Goal: Task Accomplishment & Management: Manage account settings

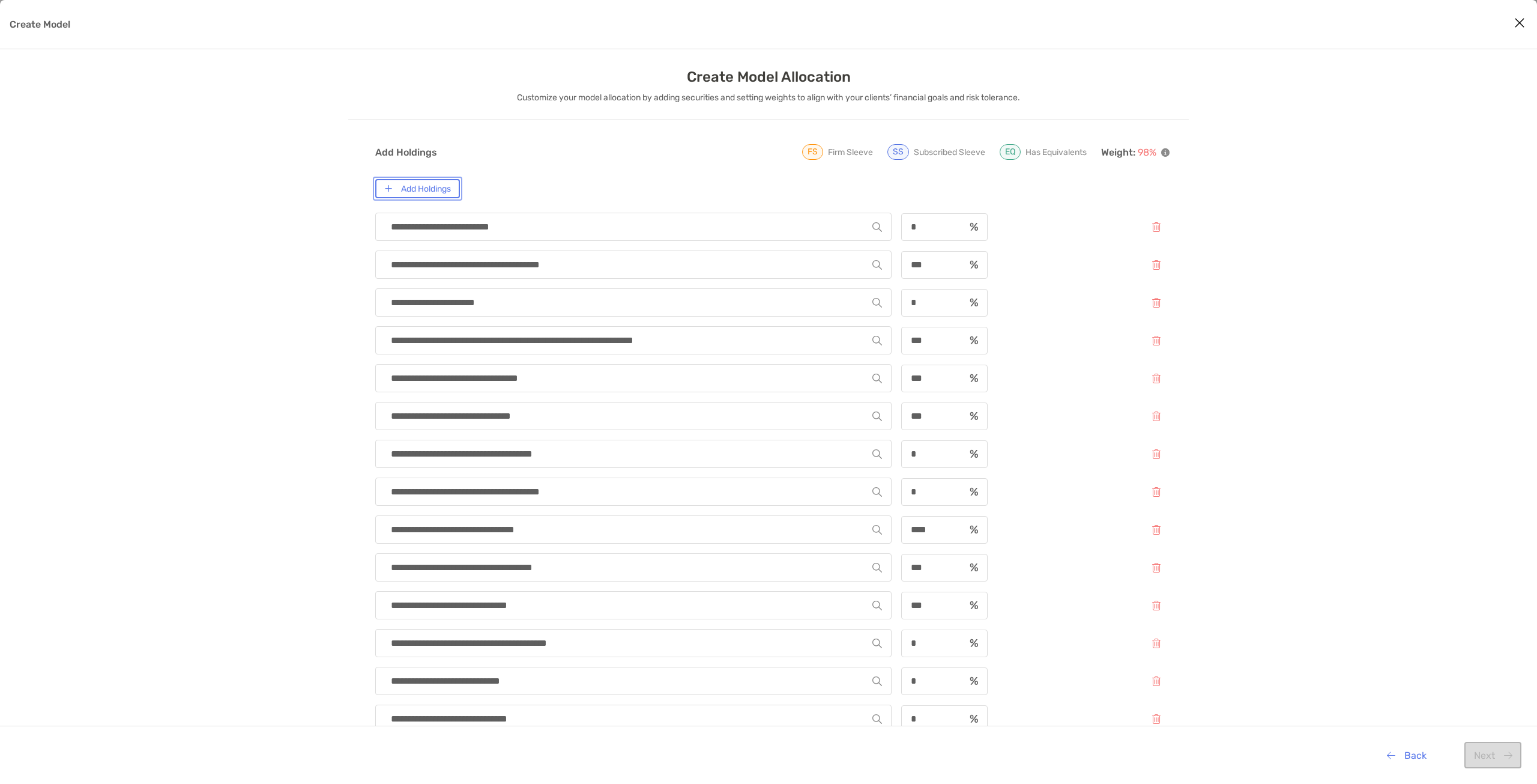
click at [442, 194] on button "Add Holdings" at bounding box center [417, 188] width 85 height 19
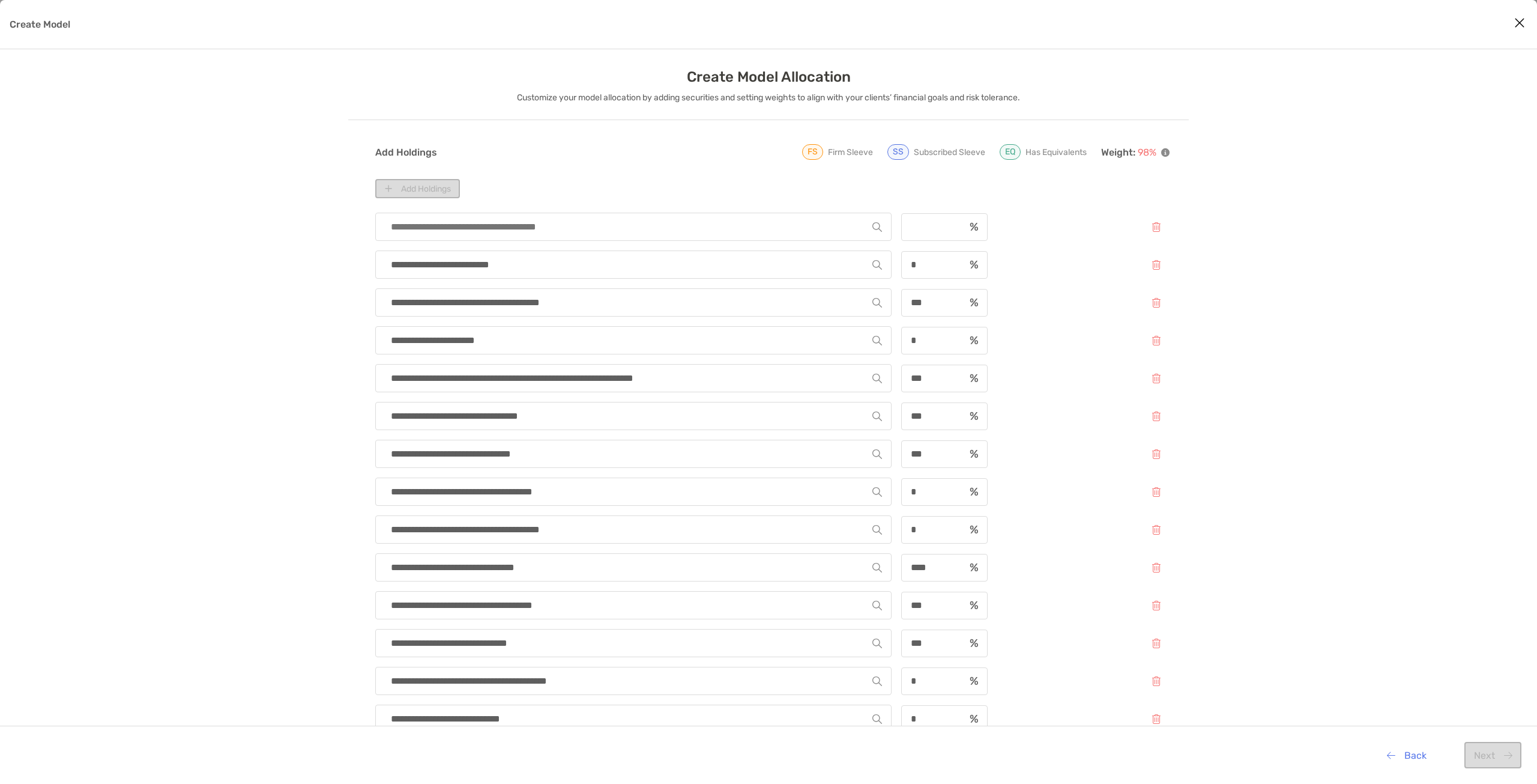
click at [469, 223] on input "Create Model" at bounding box center [628, 226] width 487 height 27
type input "****"
click at [336, 219] on div "**********" at bounding box center [768, 612] width 1537 height 1088
type input "****"
drag, startPoint x: 473, startPoint y: 227, endPoint x: 284, endPoint y: 198, distance: 191.2
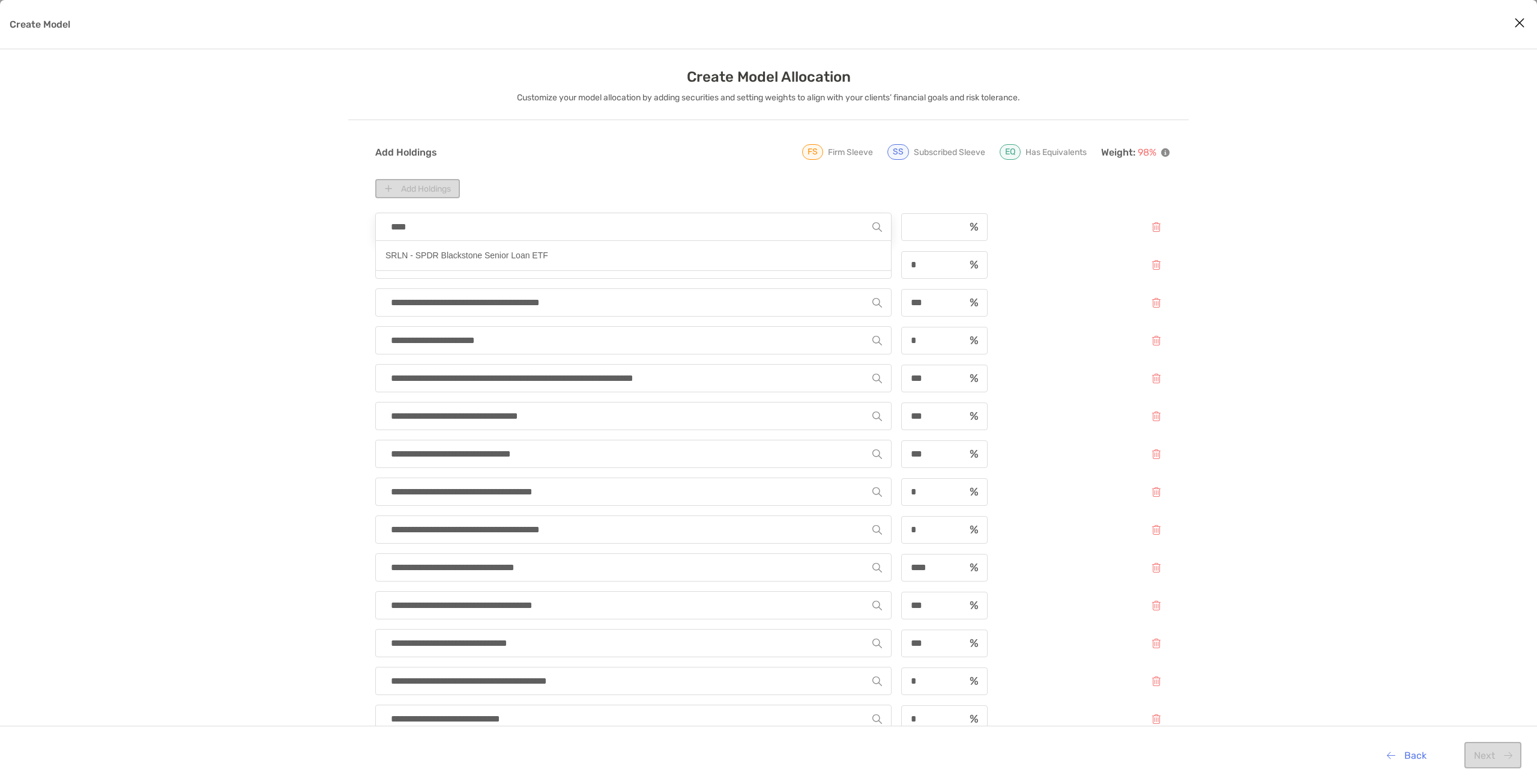
click at [284, 198] on div "**********" at bounding box center [768, 612] width 1537 height 1088
type input "****"
click at [505, 261] on p "FLBL - Franklin Senior Loan ETF" at bounding box center [447, 255] width 123 height 15
type input "**********"
click at [942, 233] on div "Create Model" at bounding box center [944, 227] width 86 height 28
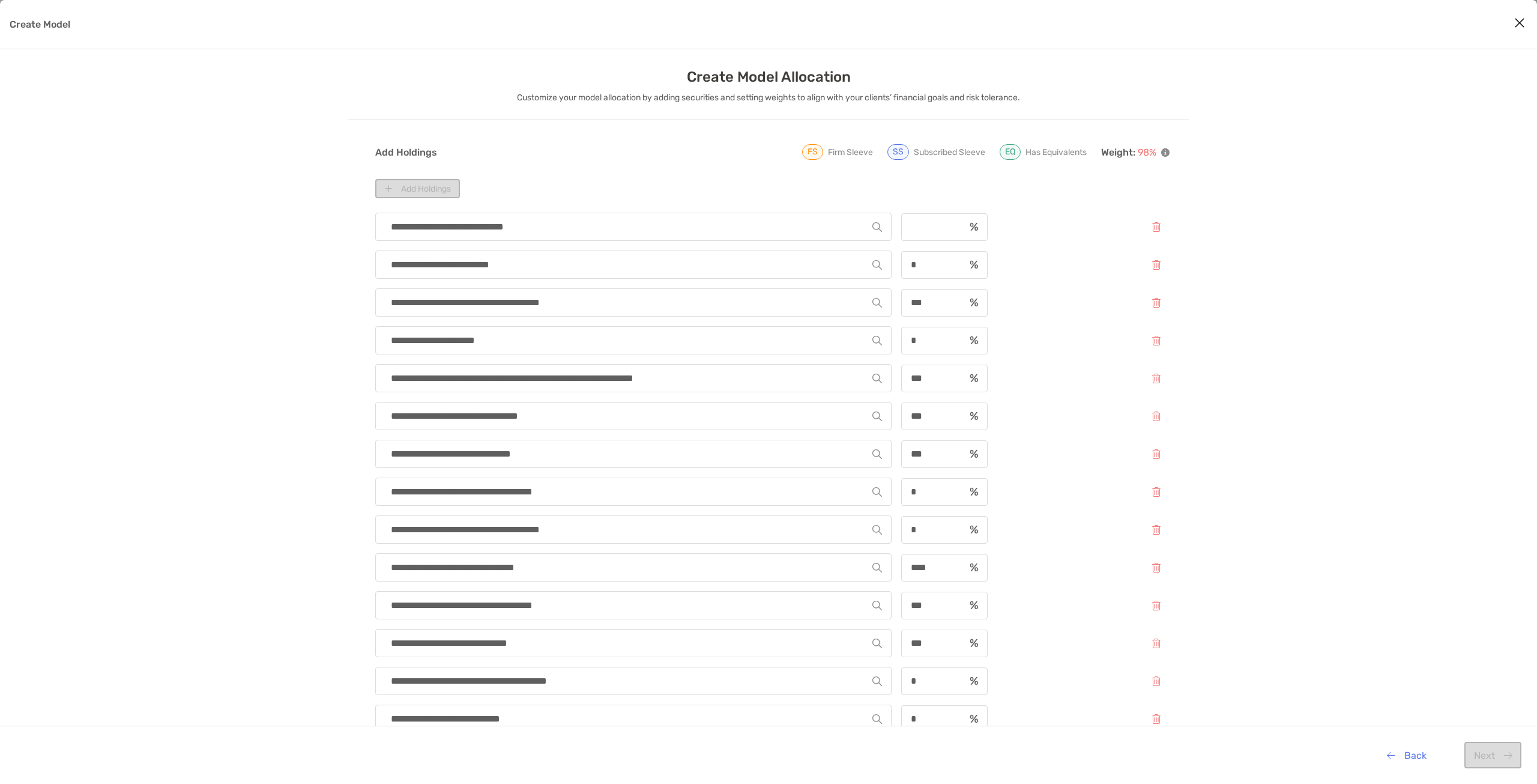
click at [930, 220] on div "Create Model" at bounding box center [944, 227] width 86 height 28
click at [920, 230] on input "Create Model" at bounding box center [933, 227] width 62 height 10
type input "*"
click at [1344, 258] on div "**********" at bounding box center [768, 612] width 1537 height 1088
click at [1500, 760] on button "Next" at bounding box center [1493, 755] width 57 height 27
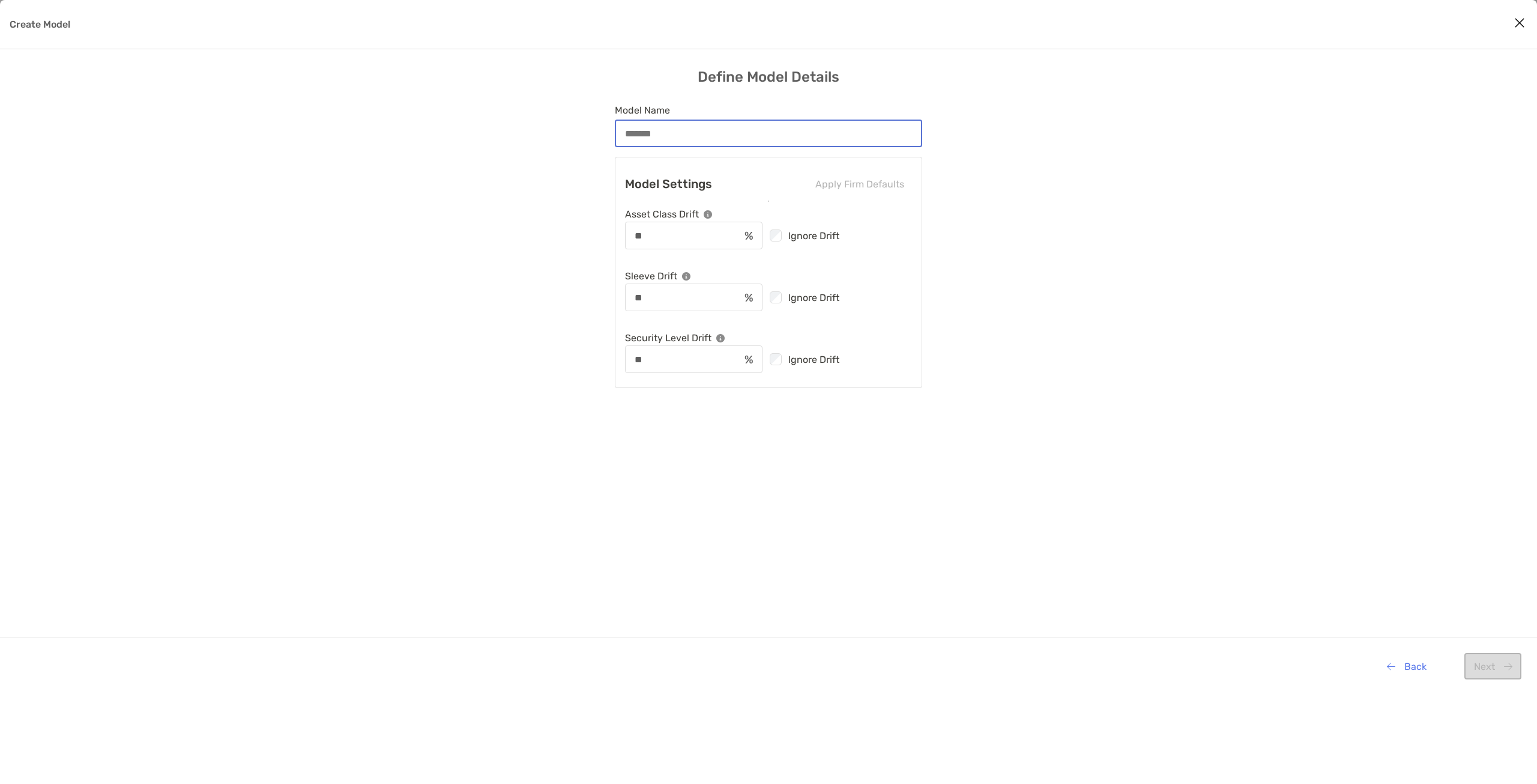
click at [696, 133] on input "Model Name" at bounding box center [768, 134] width 305 height 10
click at [717, 140] on div "Create Model" at bounding box center [768, 134] width 307 height 28
click at [717, 139] on input "Model Name" at bounding box center [768, 134] width 305 height 10
click at [688, 136] on input "Model Name" at bounding box center [768, 134] width 305 height 10
paste input "**********"
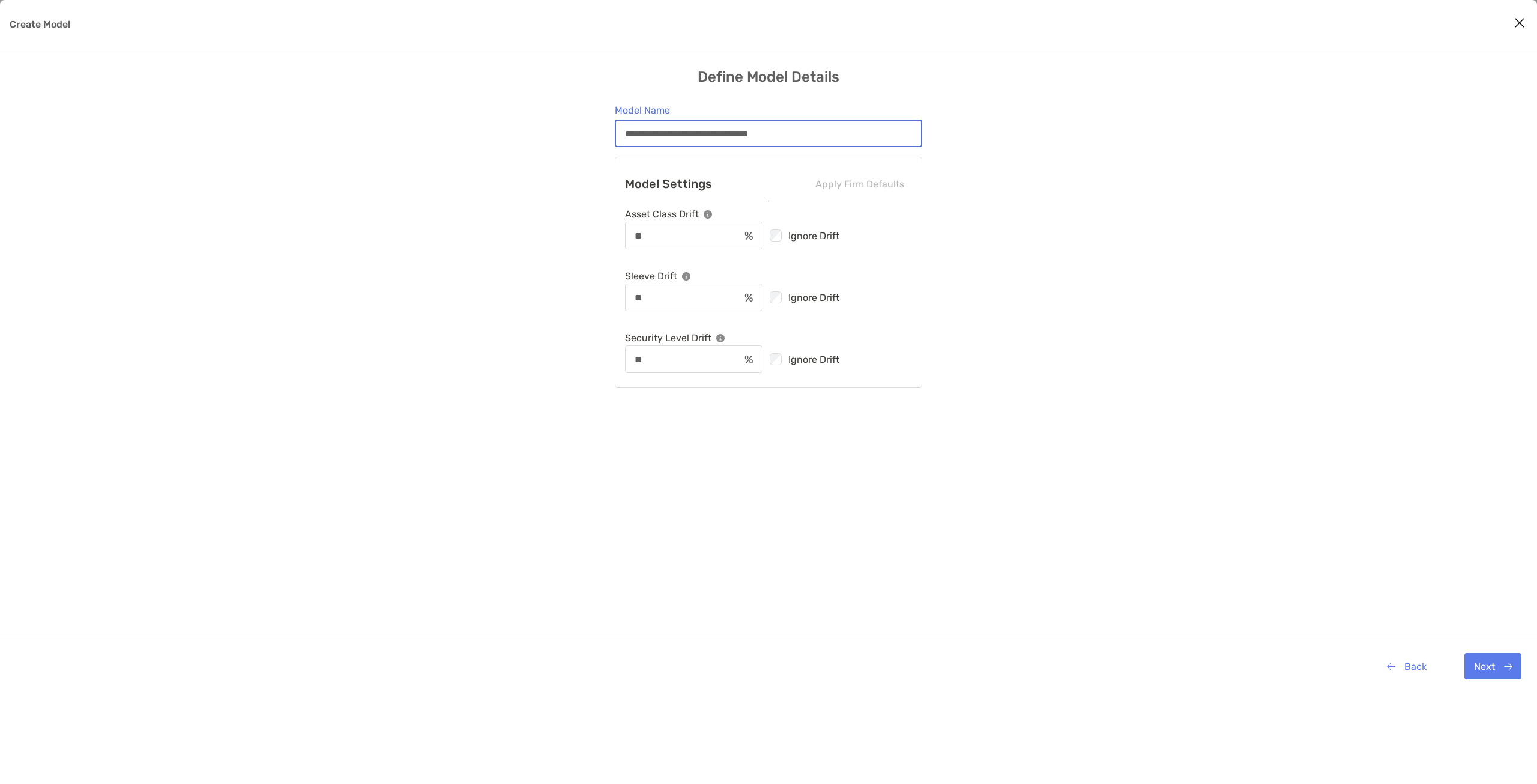
type input "**********"
click at [1485, 660] on button "Next" at bounding box center [1493, 666] width 57 height 27
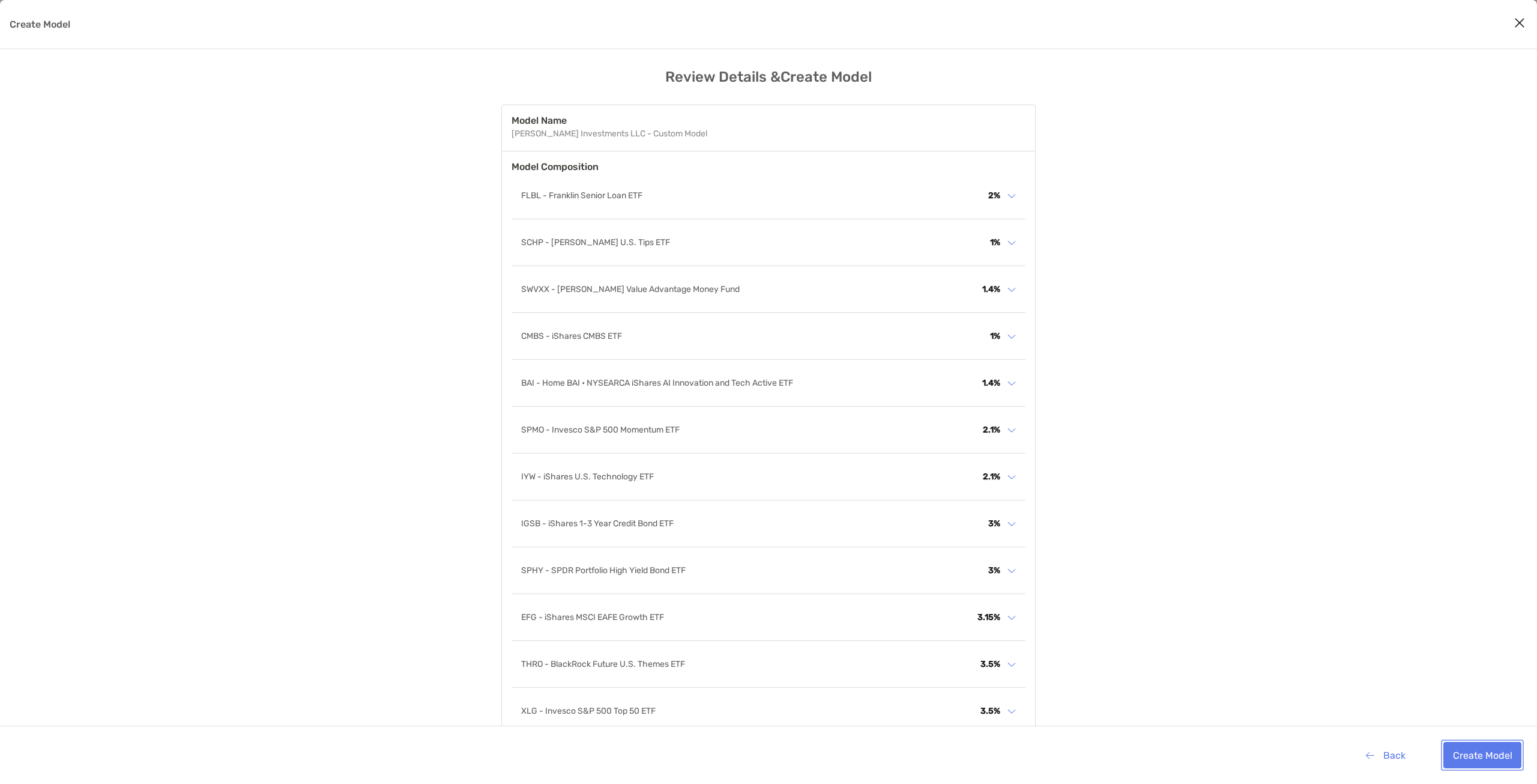
click at [1487, 754] on button "Create Model" at bounding box center [1483, 755] width 78 height 27
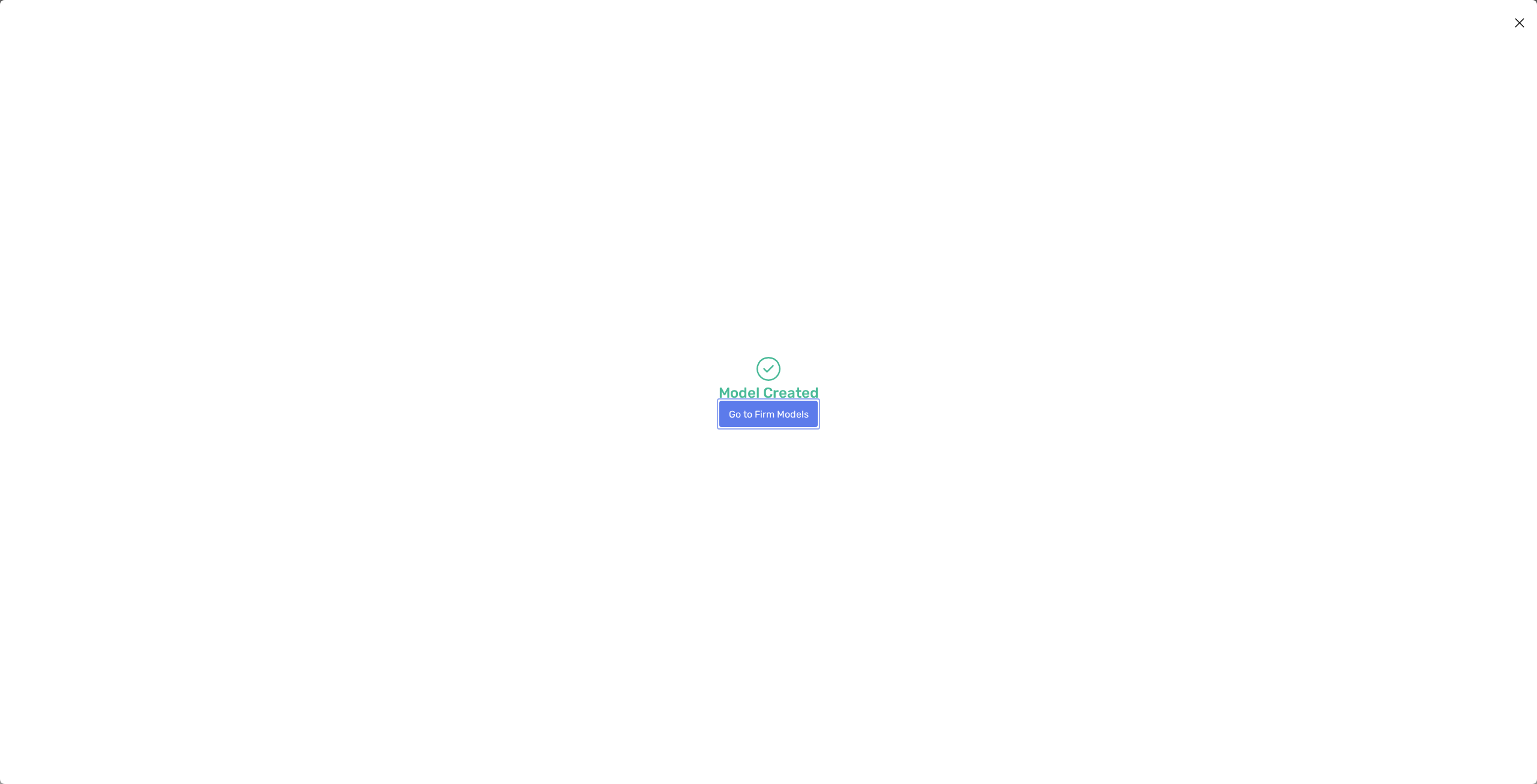
click at [796, 415] on button "Go to Firm Models" at bounding box center [768, 413] width 98 height 27
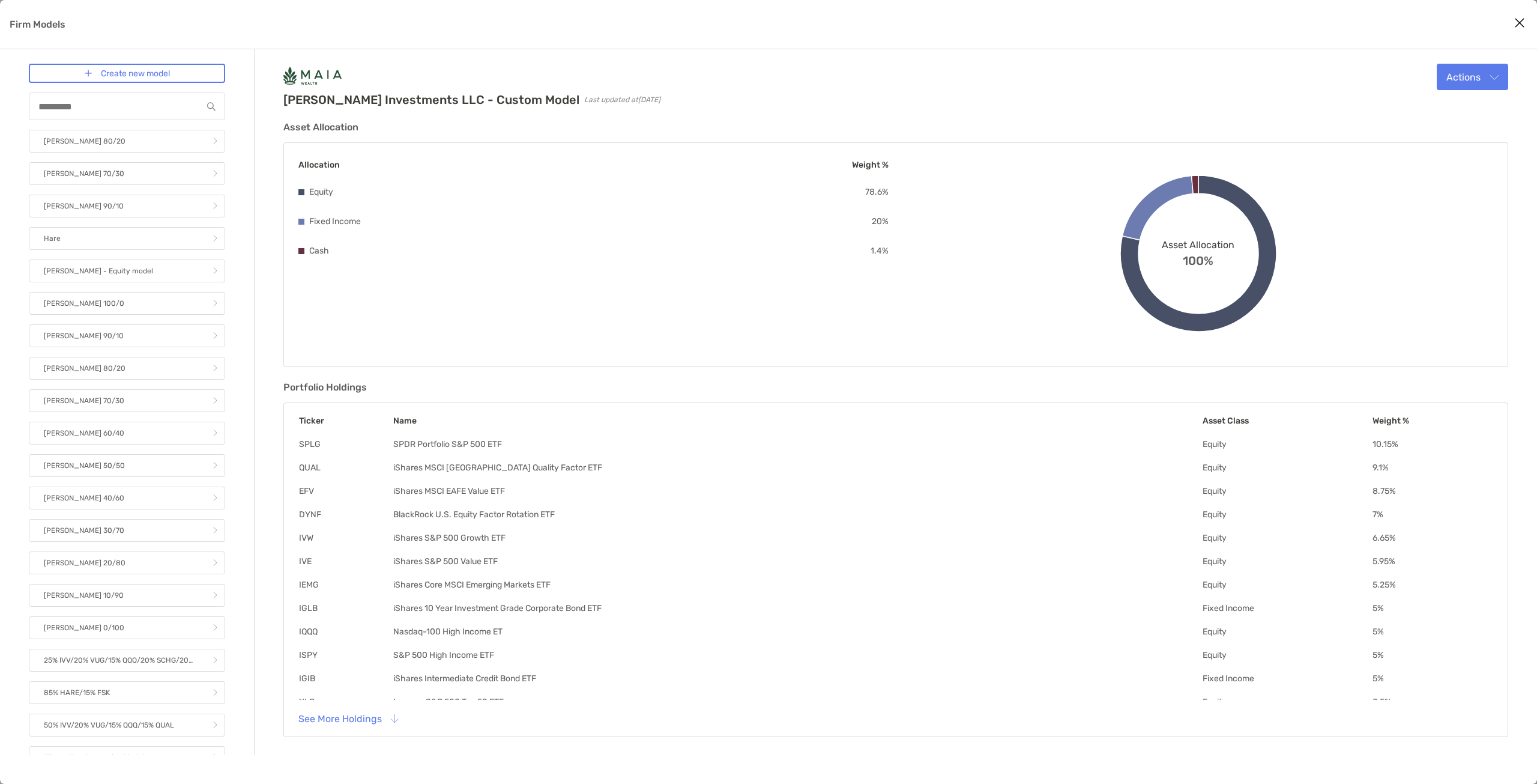
click at [1517, 20] on icon "Close modal" at bounding box center [1520, 22] width 11 height 15
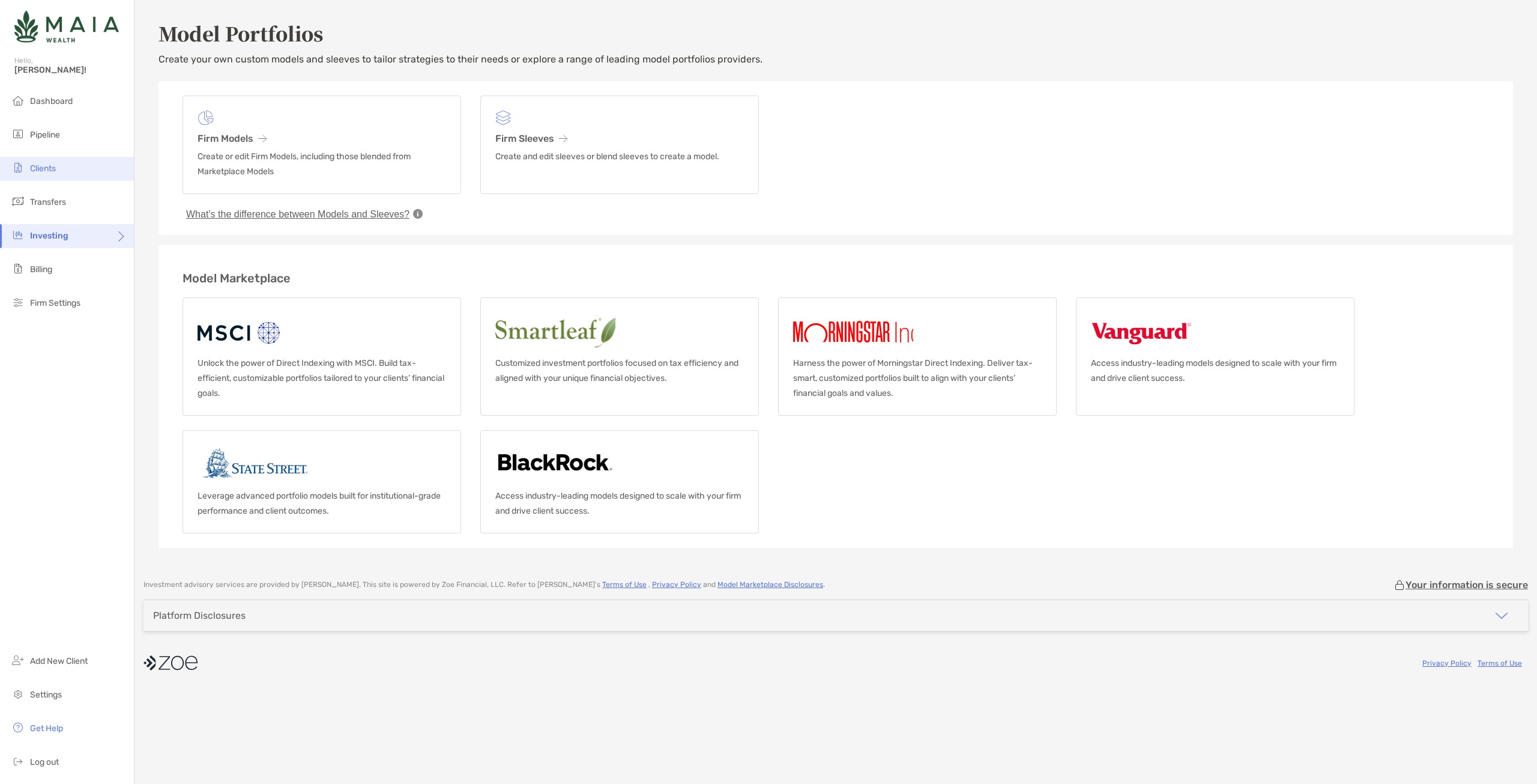
click at [54, 172] on span "Clients" at bounding box center [43, 168] width 26 height 10
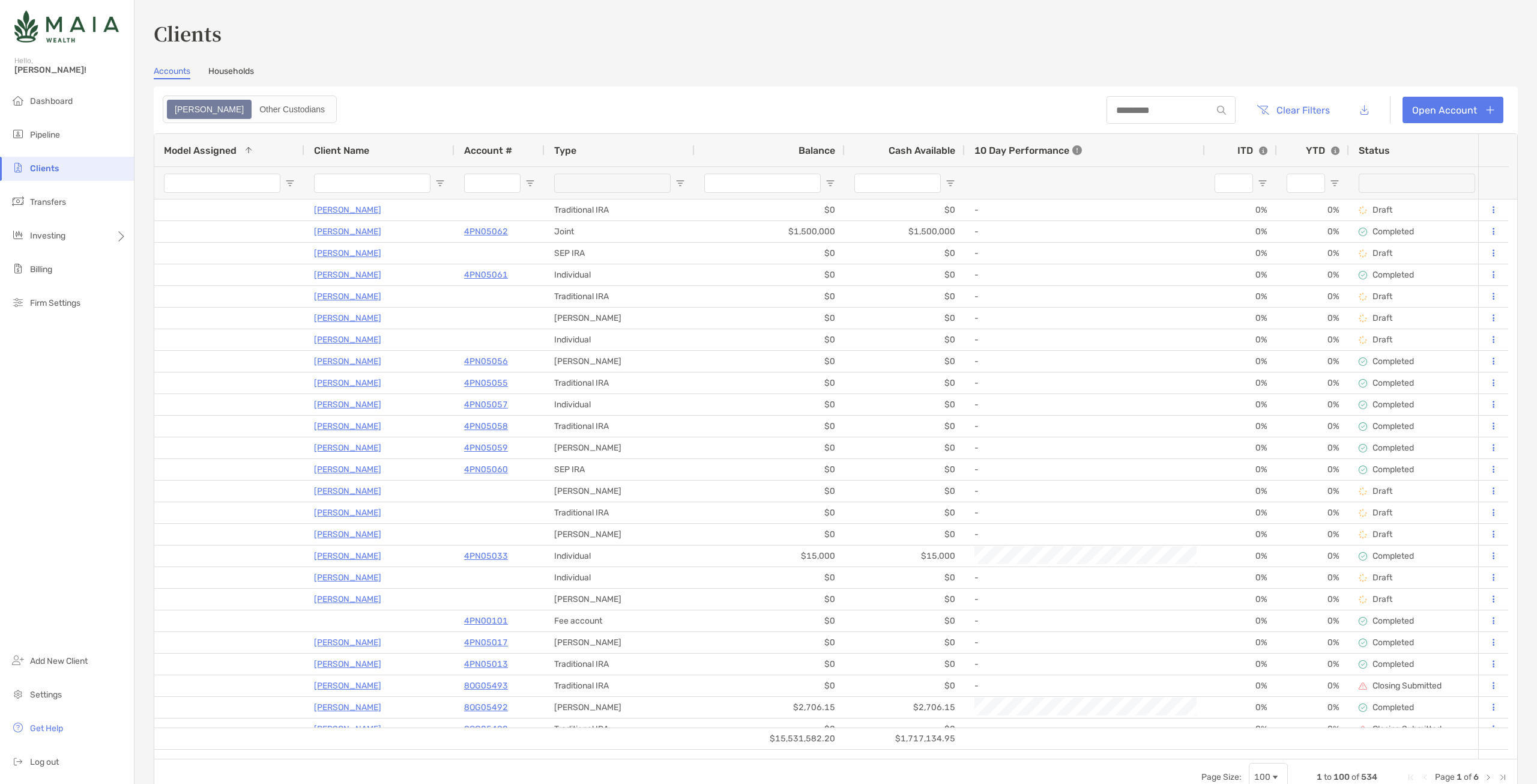
click at [373, 187] on input "Client Name Filter Input" at bounding box center [372, 183] width 116 height 19
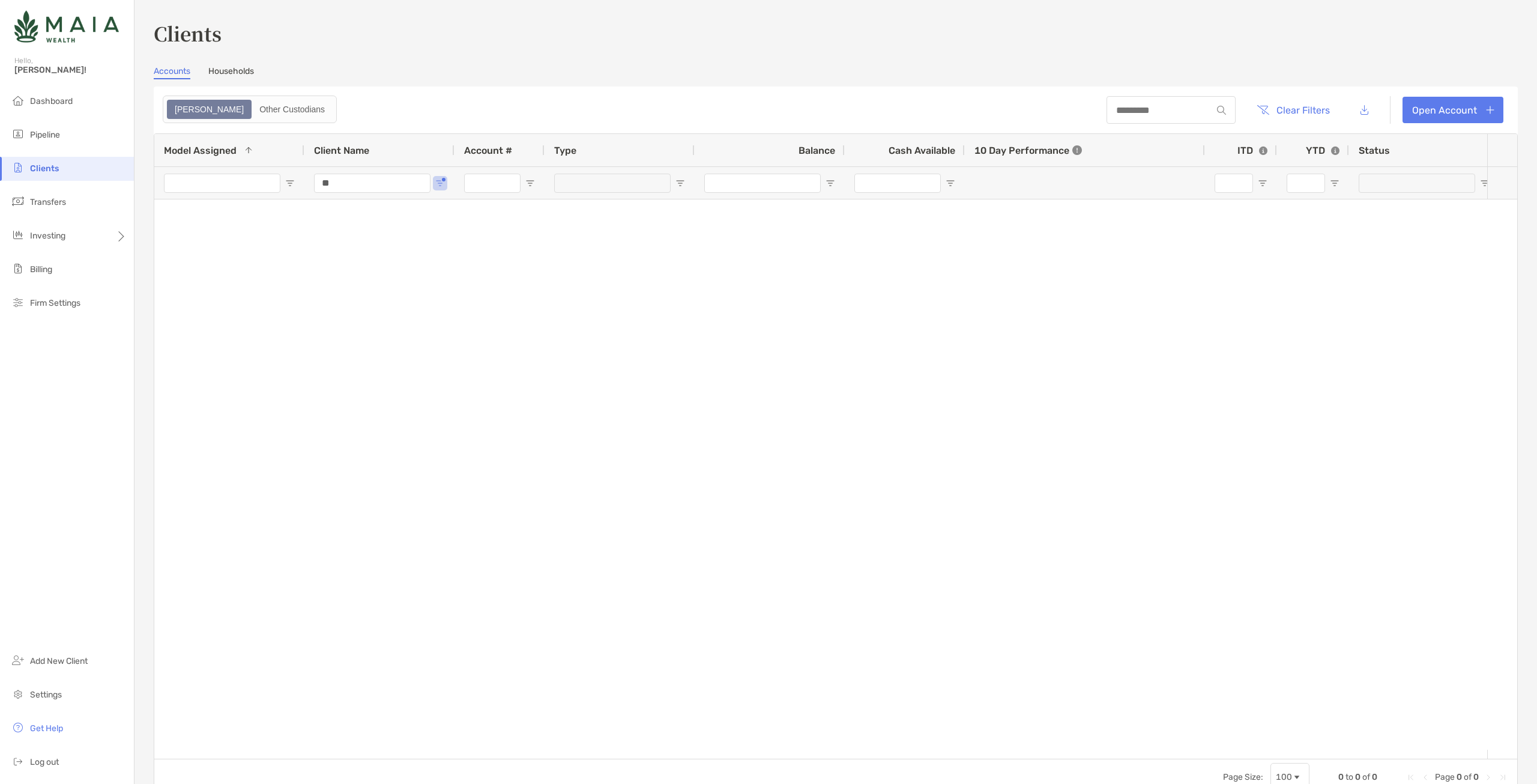
type input "*"
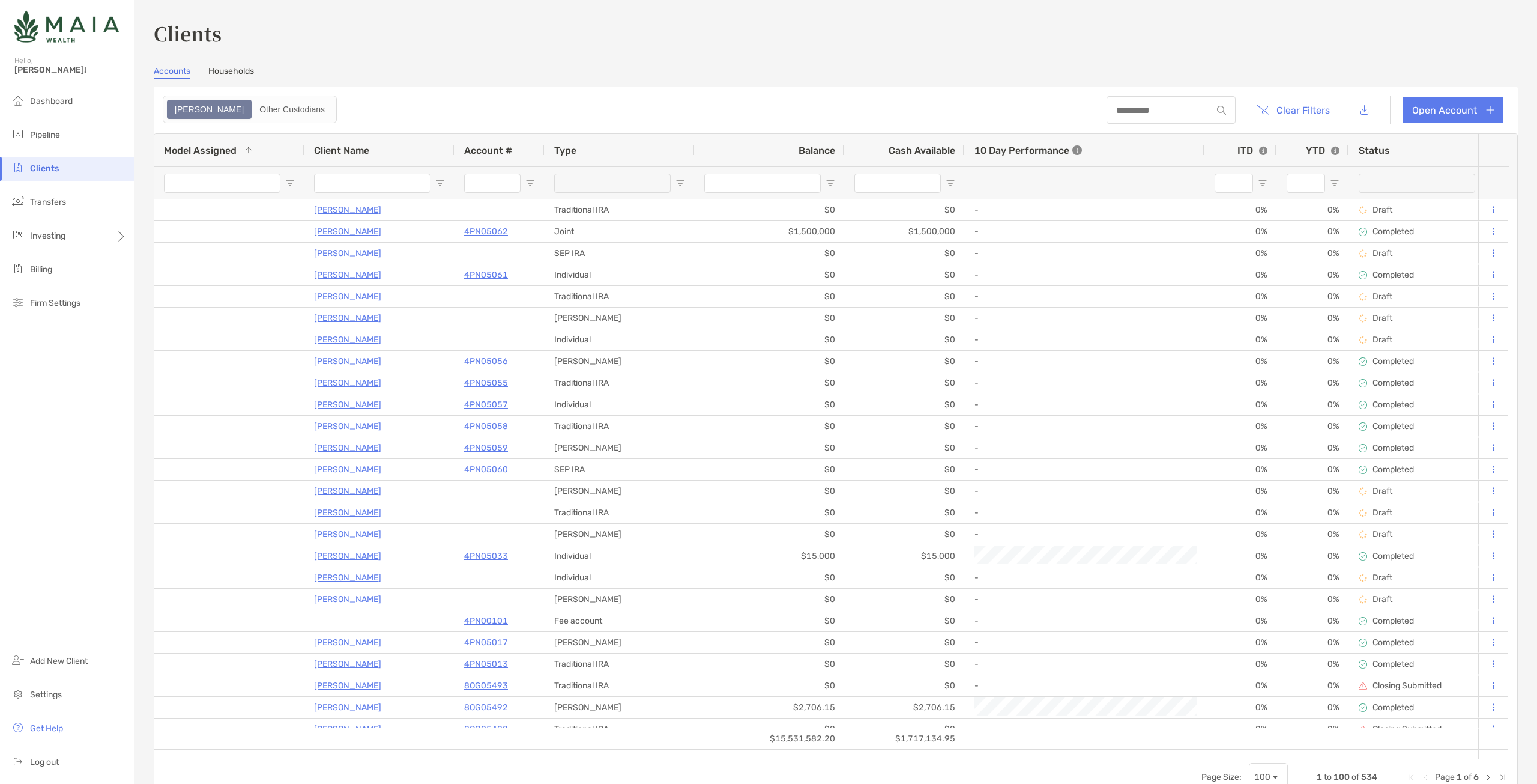
click at [232, 78] on link "Households" at bounding box center [231, 72] width 46 height 13
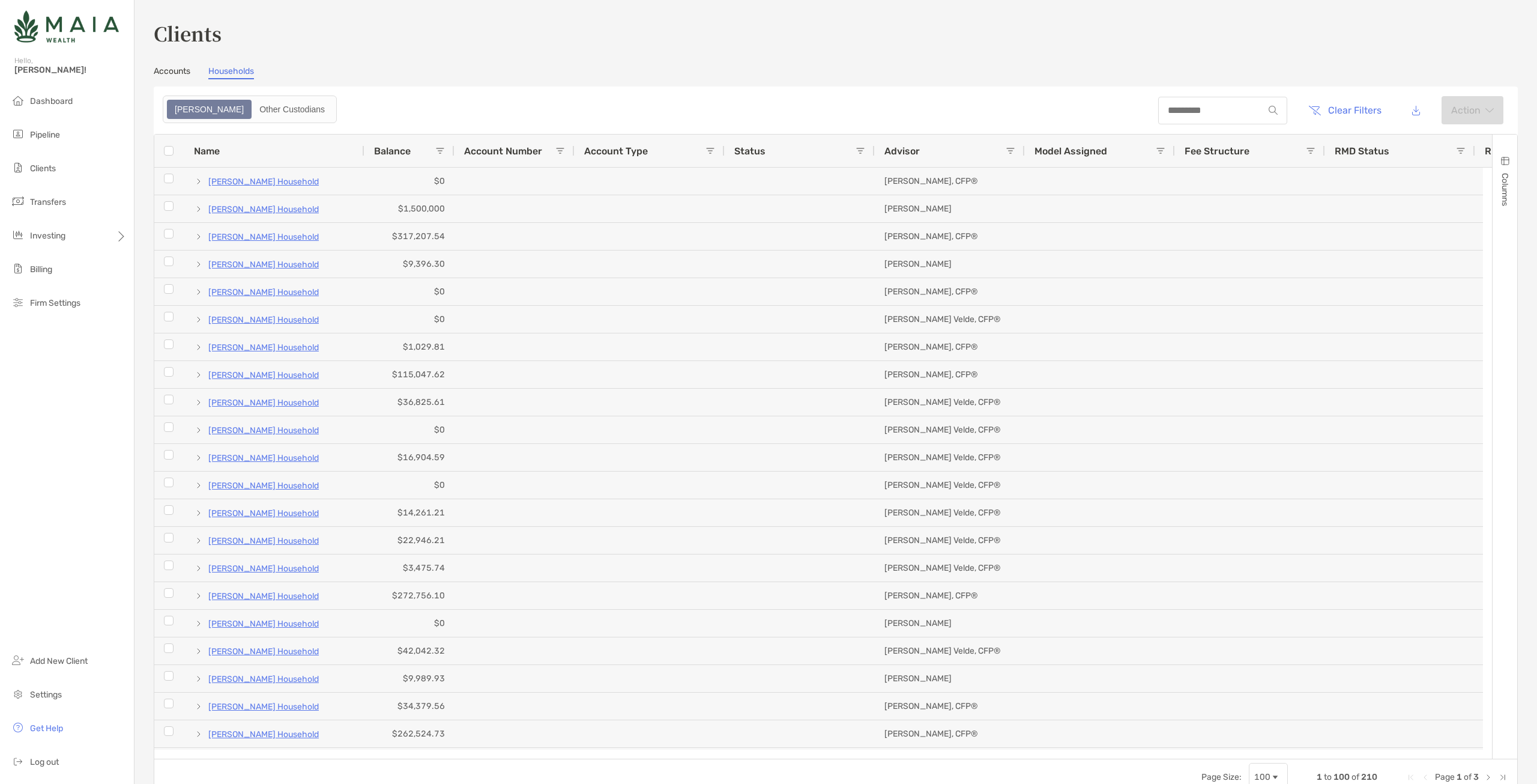
click at [155, 72] on link "Accounts" at bounding box center [172, 72] width 36 height 13
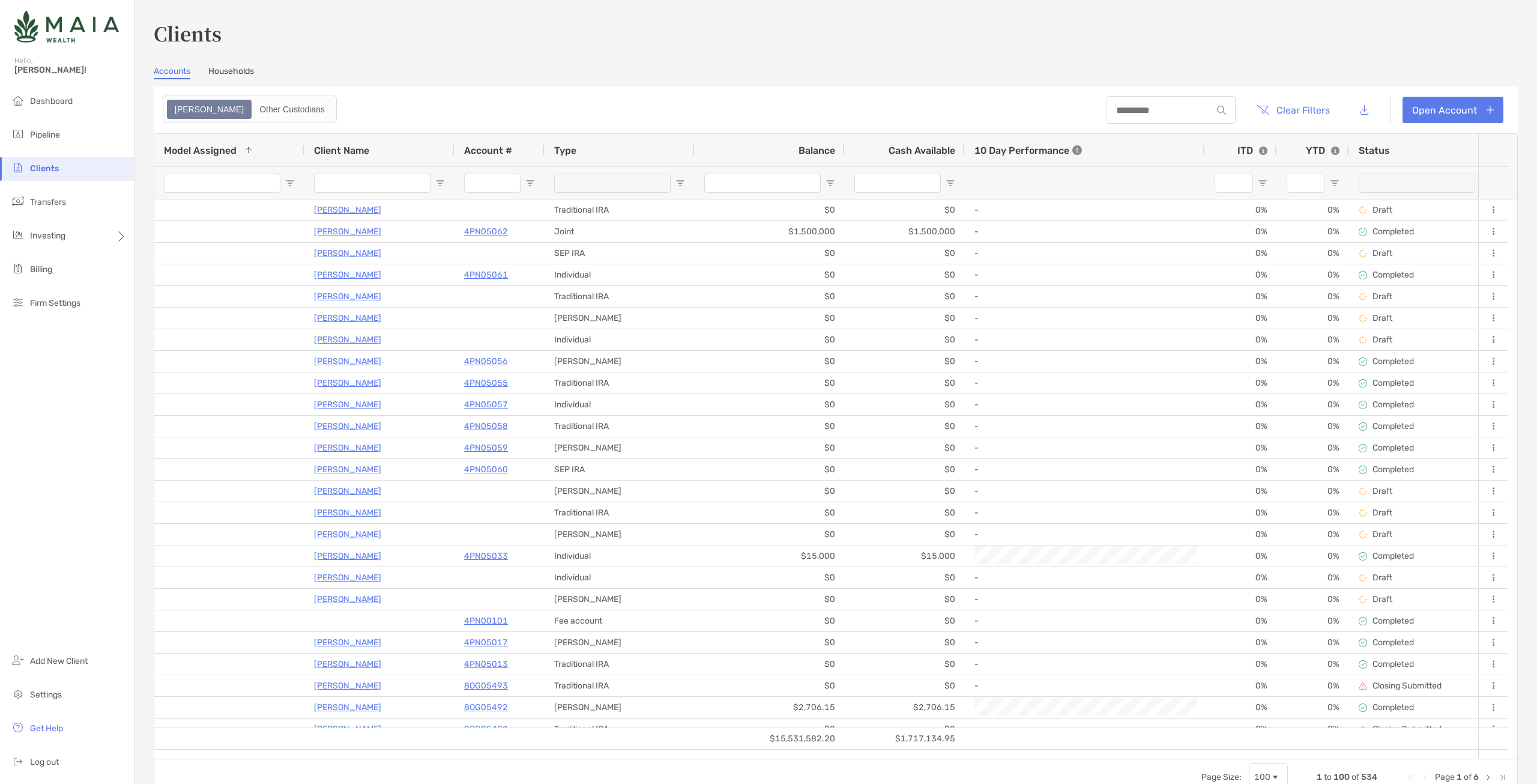
click at [803, 150] on span "Balance" at bounding box center [817, 150] width 36 height 11
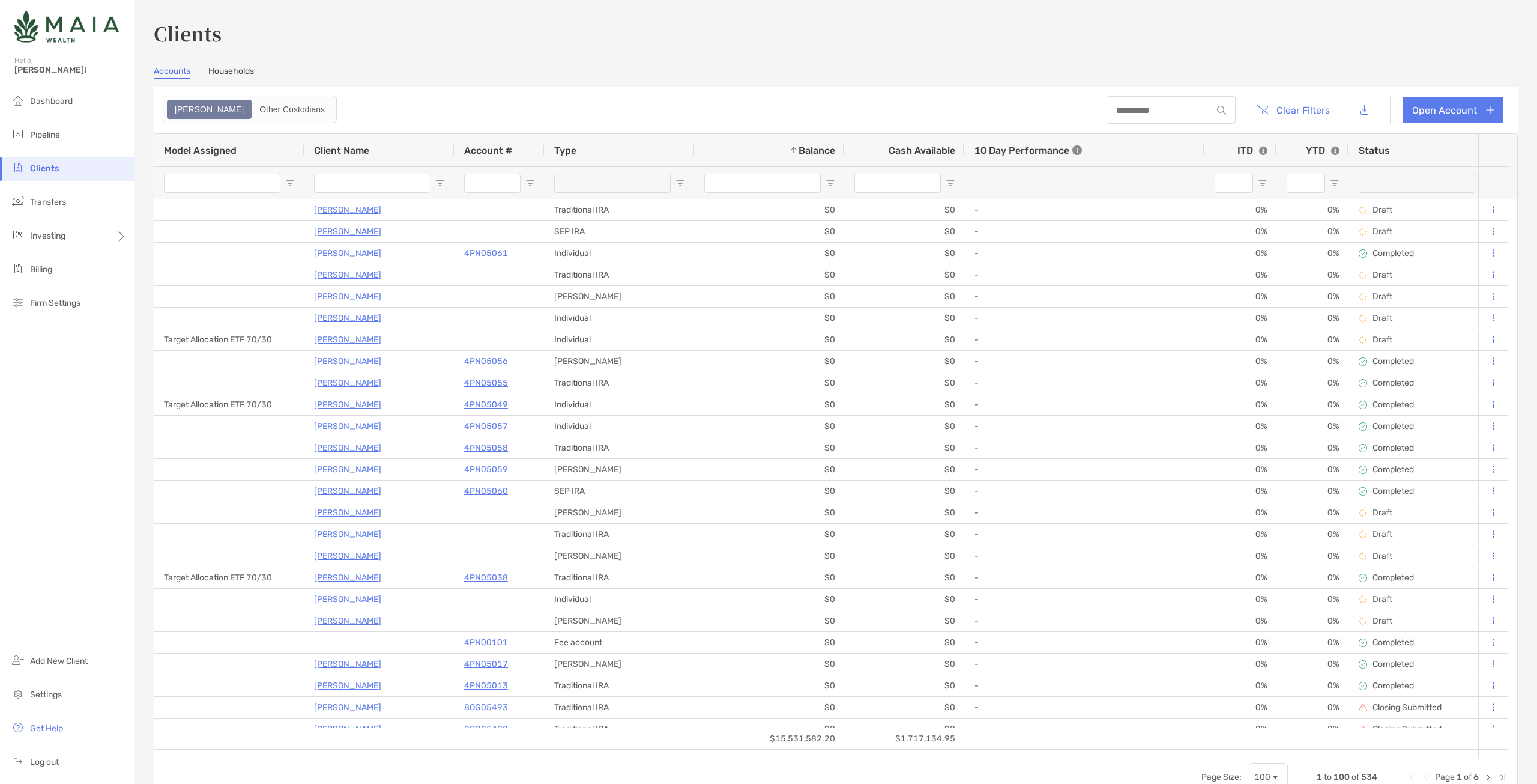
click at [803, 150] on span "Balance" at bounding box center [817, 150] width 36 height 11
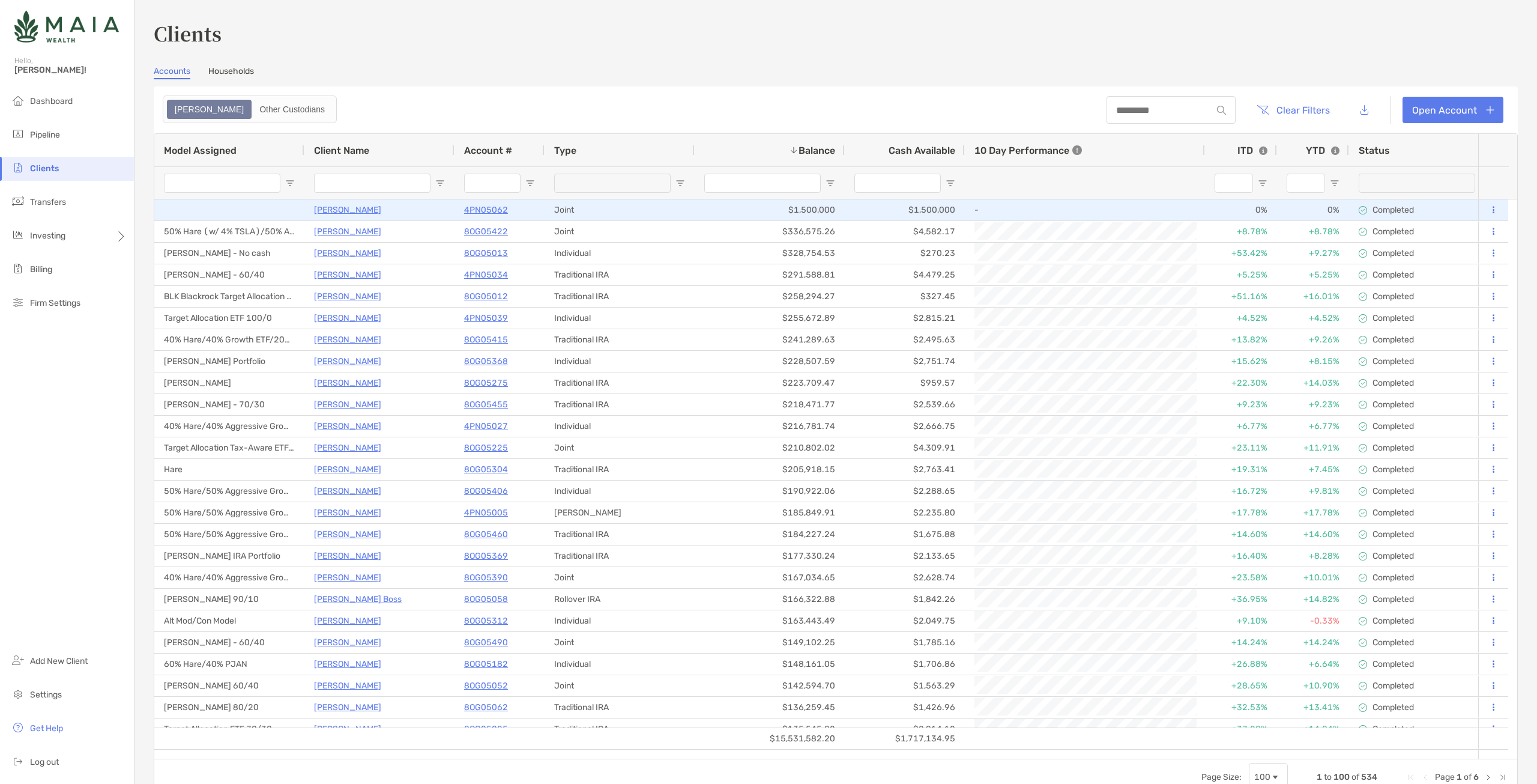
click at [210, 208] on div at bounding box center [229, 210] width 150 height 21
click at [206, 211] on div at bounding box center [229, 210] width 150 height 21
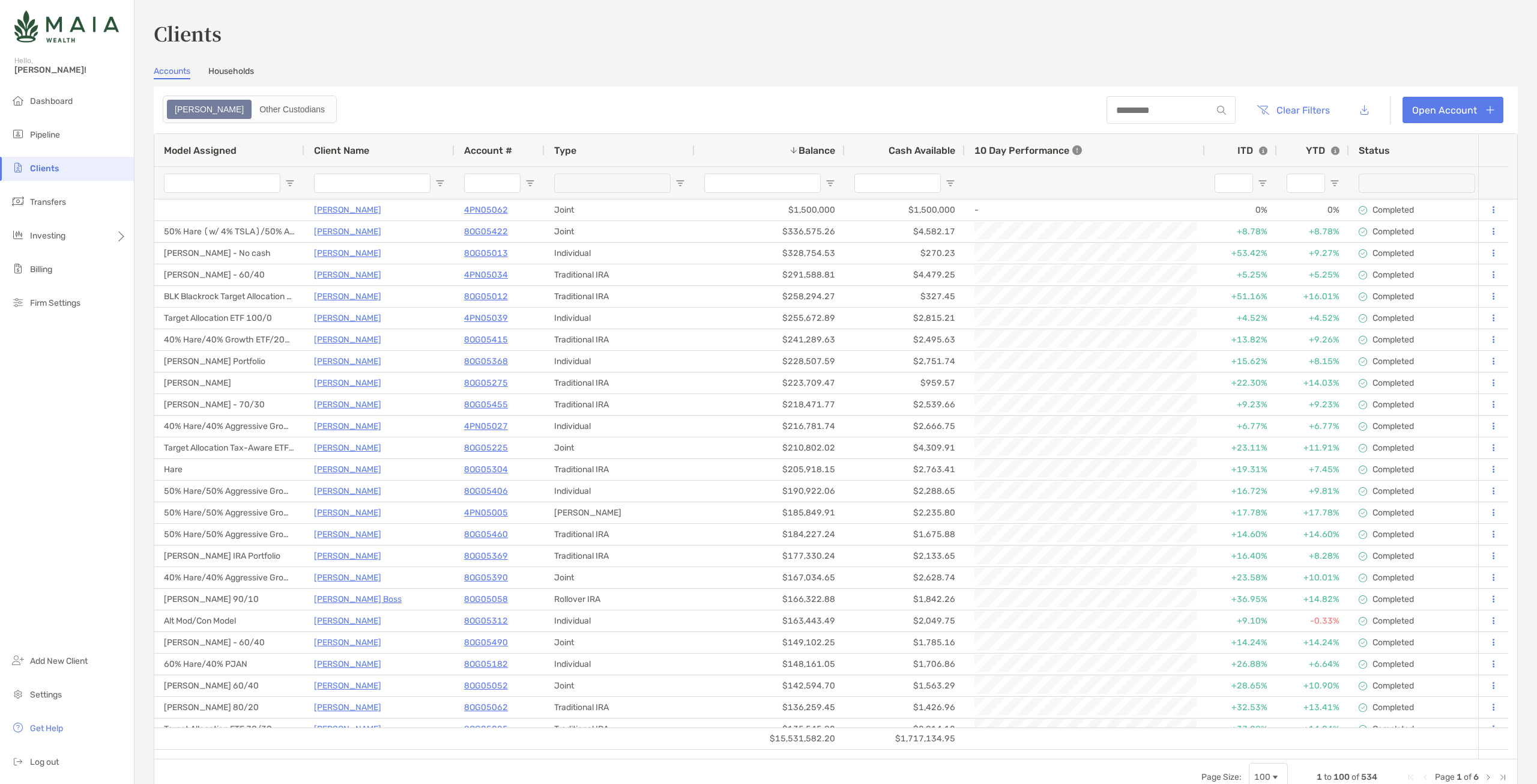
click at [218, 185] on input "Model Assigned Filter Input" at bounding box center [222, 183] width 116 height 19
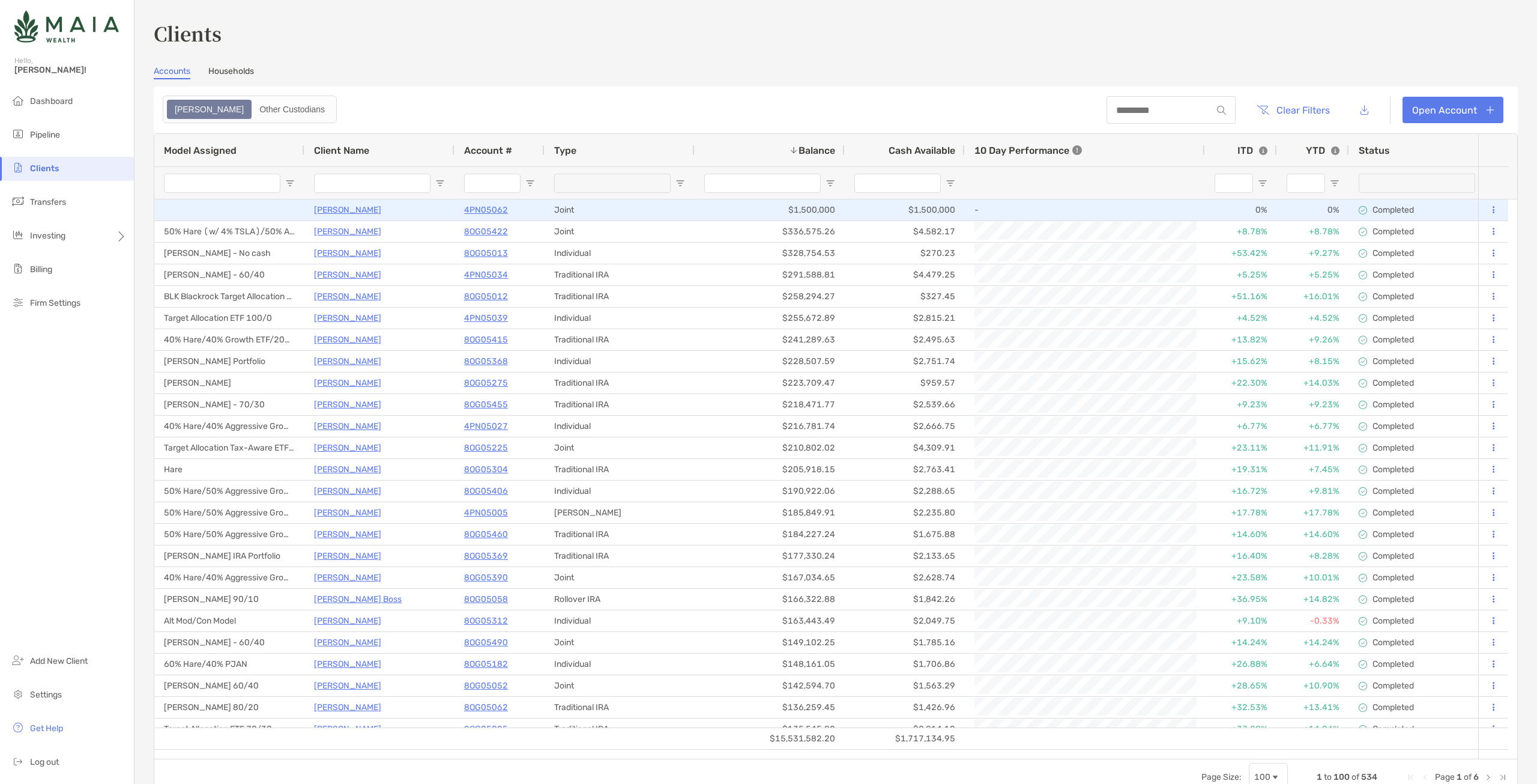
click at [350, 210] on p "[PERSON_NAME]" at bounding box center [348, 210] width 67 height 15
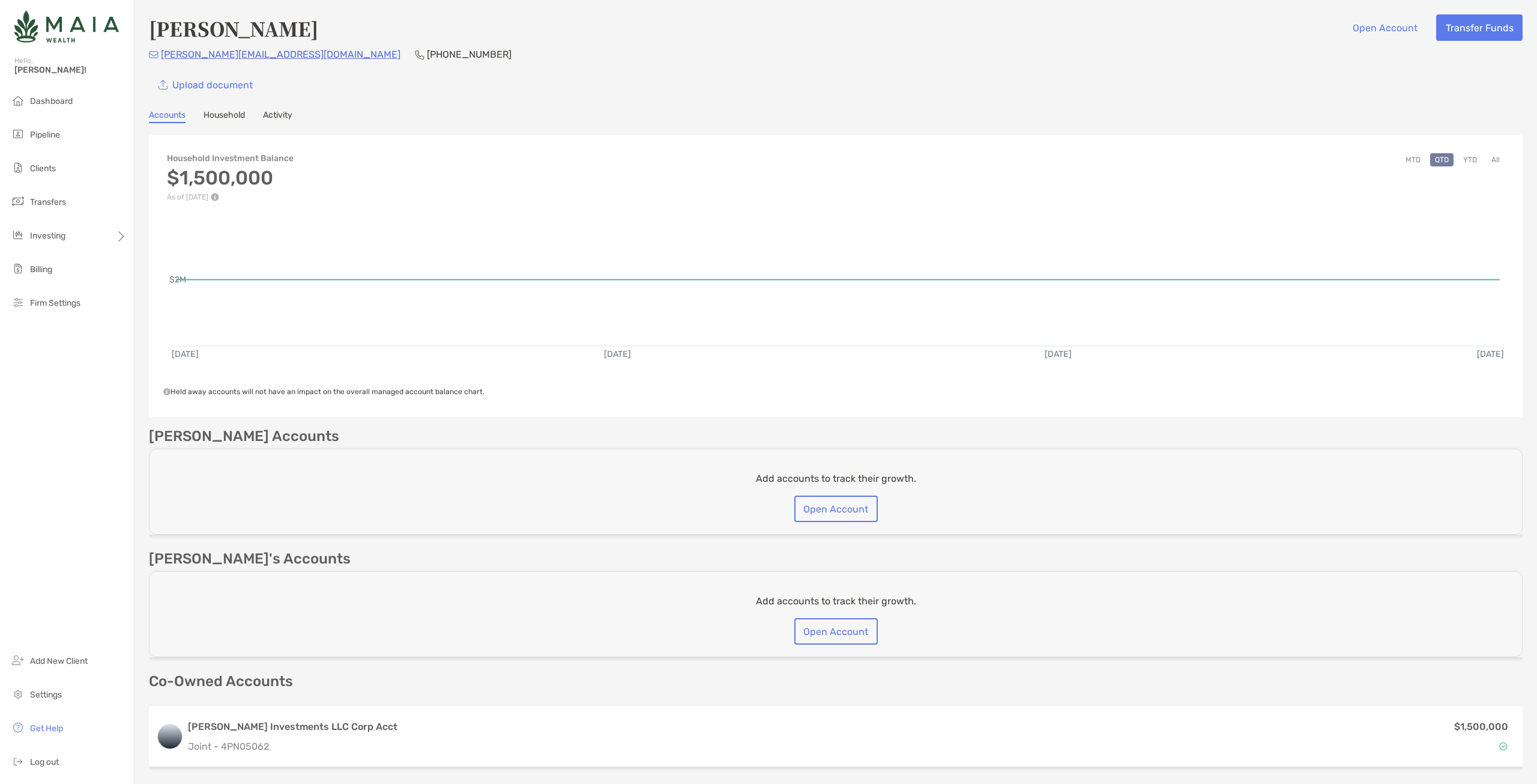
click at [218, 110] on div "[PERSON_NAME] Open Account Transfer Funds [PERSON_NAME][EMAIL_ADDRESS][DOMAIN_N…" at bounding box center [836, 392] width 1402 height 786
click at [273, 115] on link "Activity" at bounding box center [278, 116] width 29 height 13
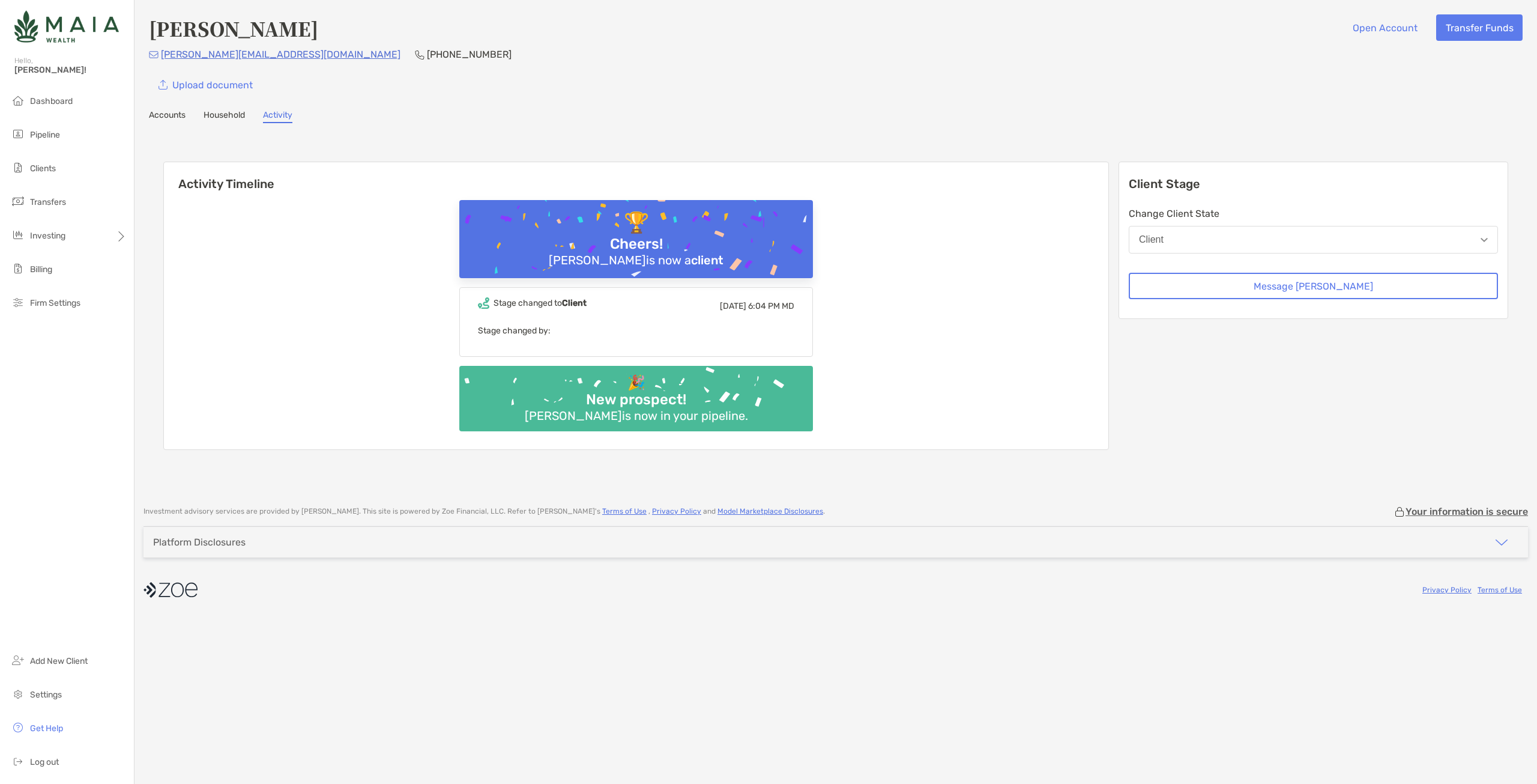
click at [226, 118] on link "Household" at bounding box center [224, 116] width 41 height 13
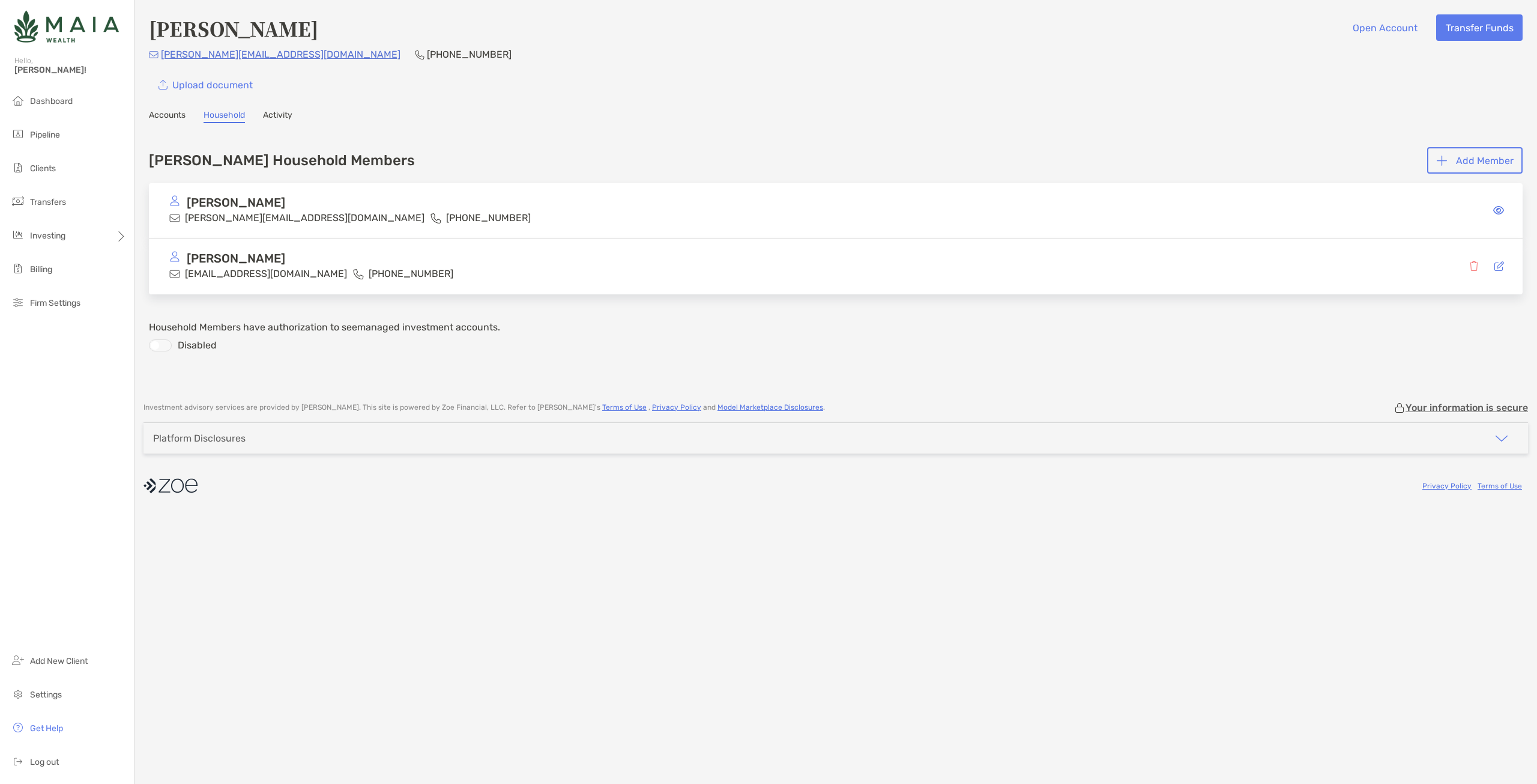
click at [173, 117] on link "Accounts" at bounding box center [167, 116] width 36 height 13
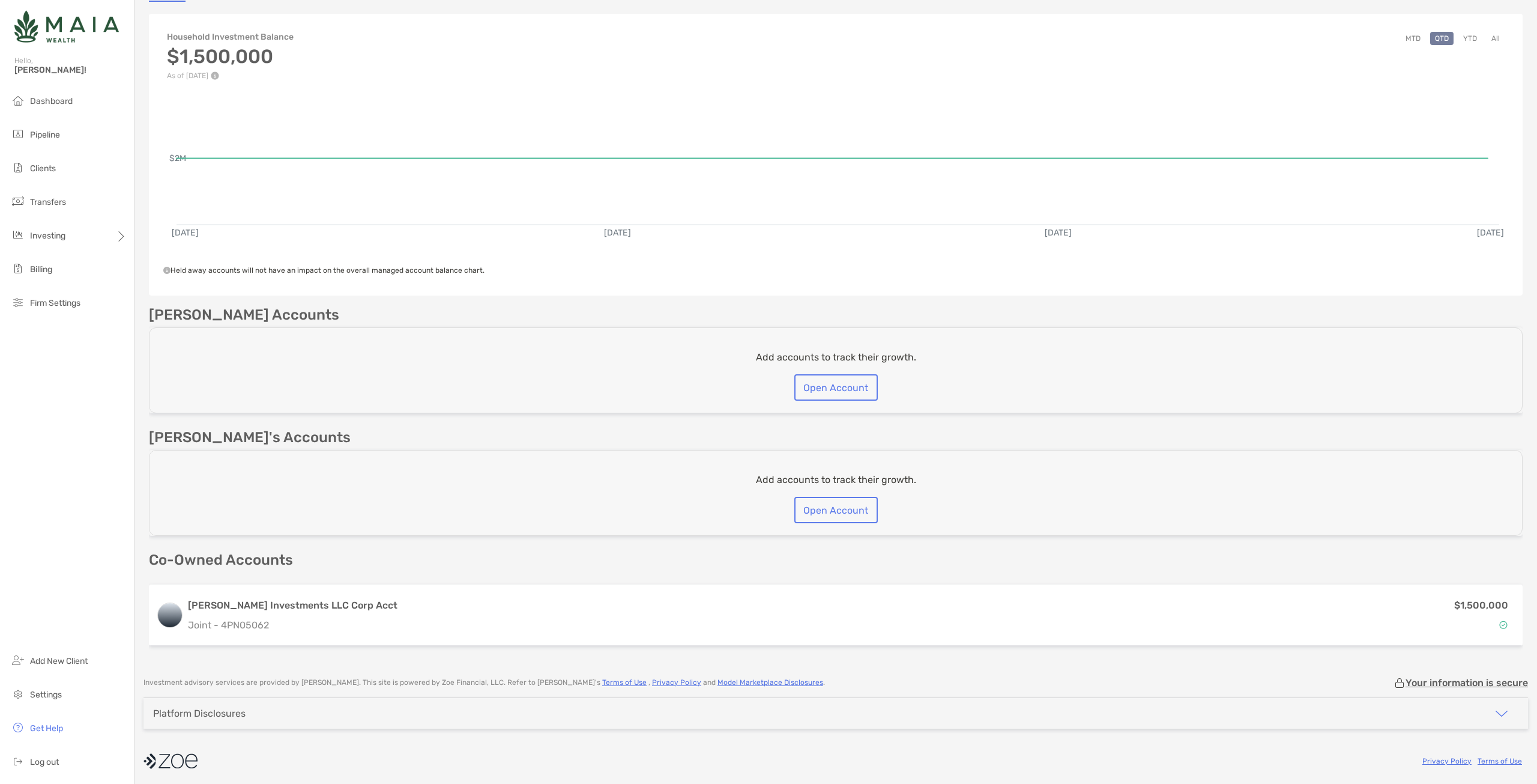
scroll to position [122, 0]
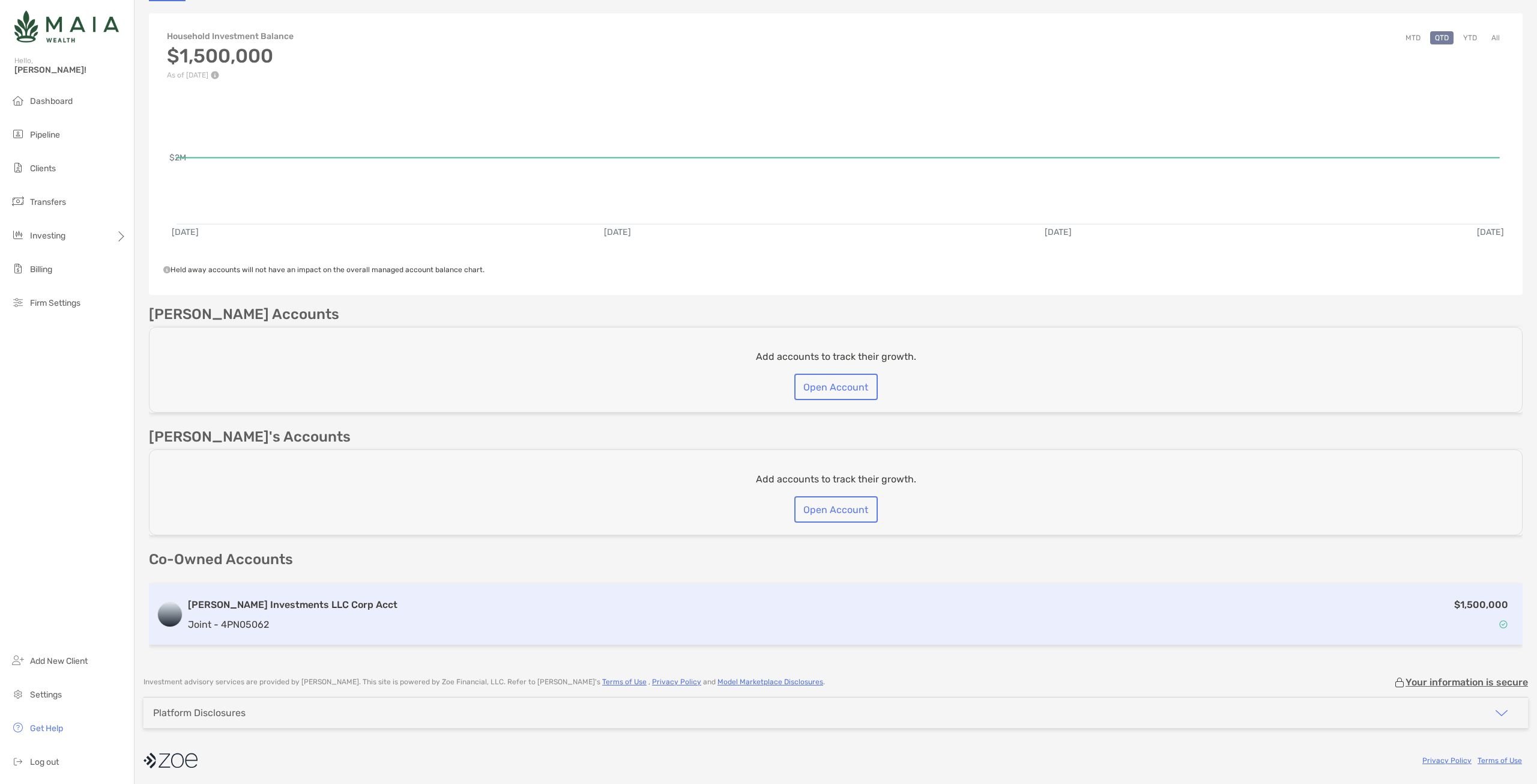
click at [431, 605] on div "$1,500,000" at bounding box center [958, 614] width 1114 height 34
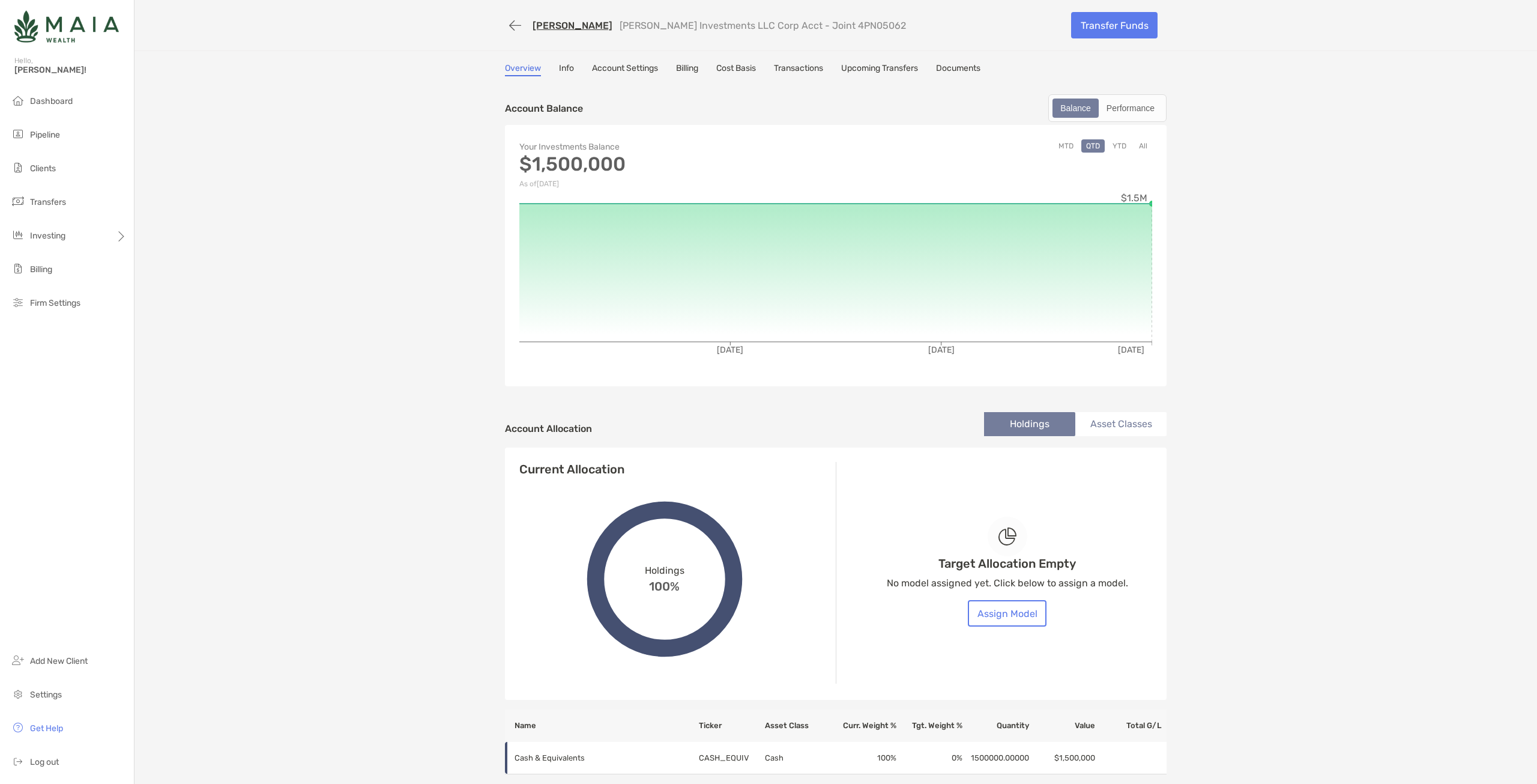
scroll to position [60, 0]
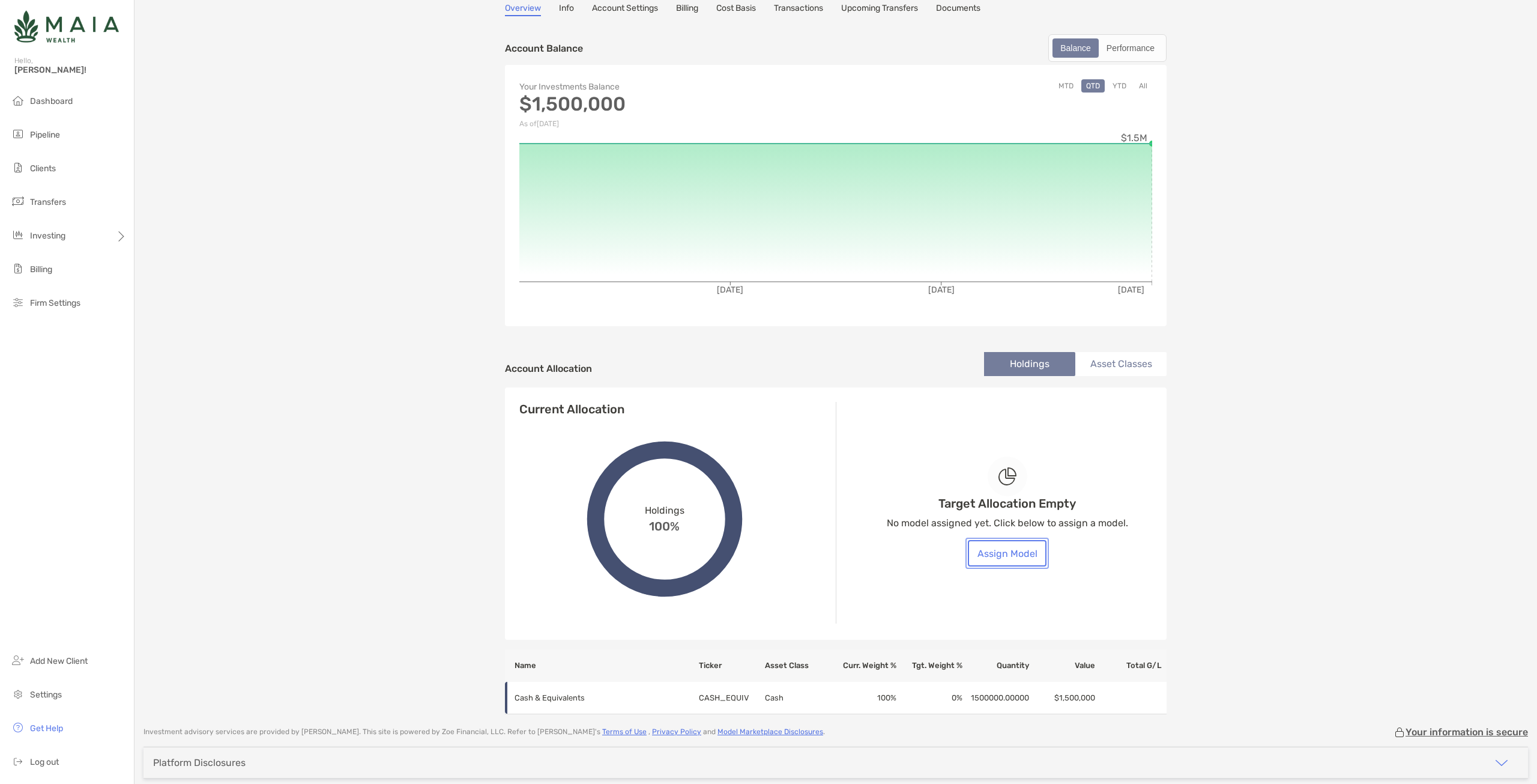
click at [993, 556] on button "Assign Model" at bounding box center [1007, 553] width 78 height 27
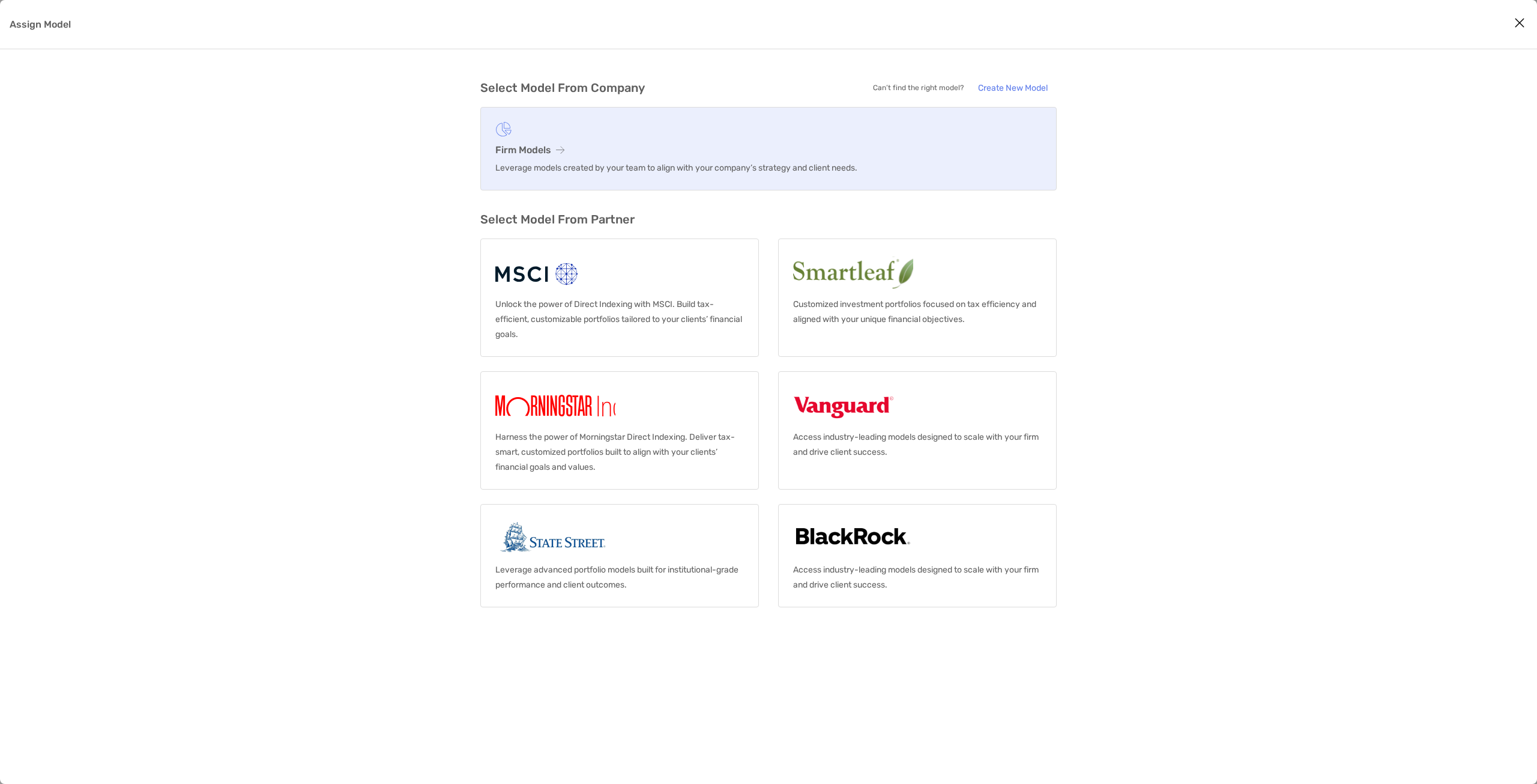
click at [566, 154] on h3 "Firm Models" at bounding box center [768, 149] width 547 height 11
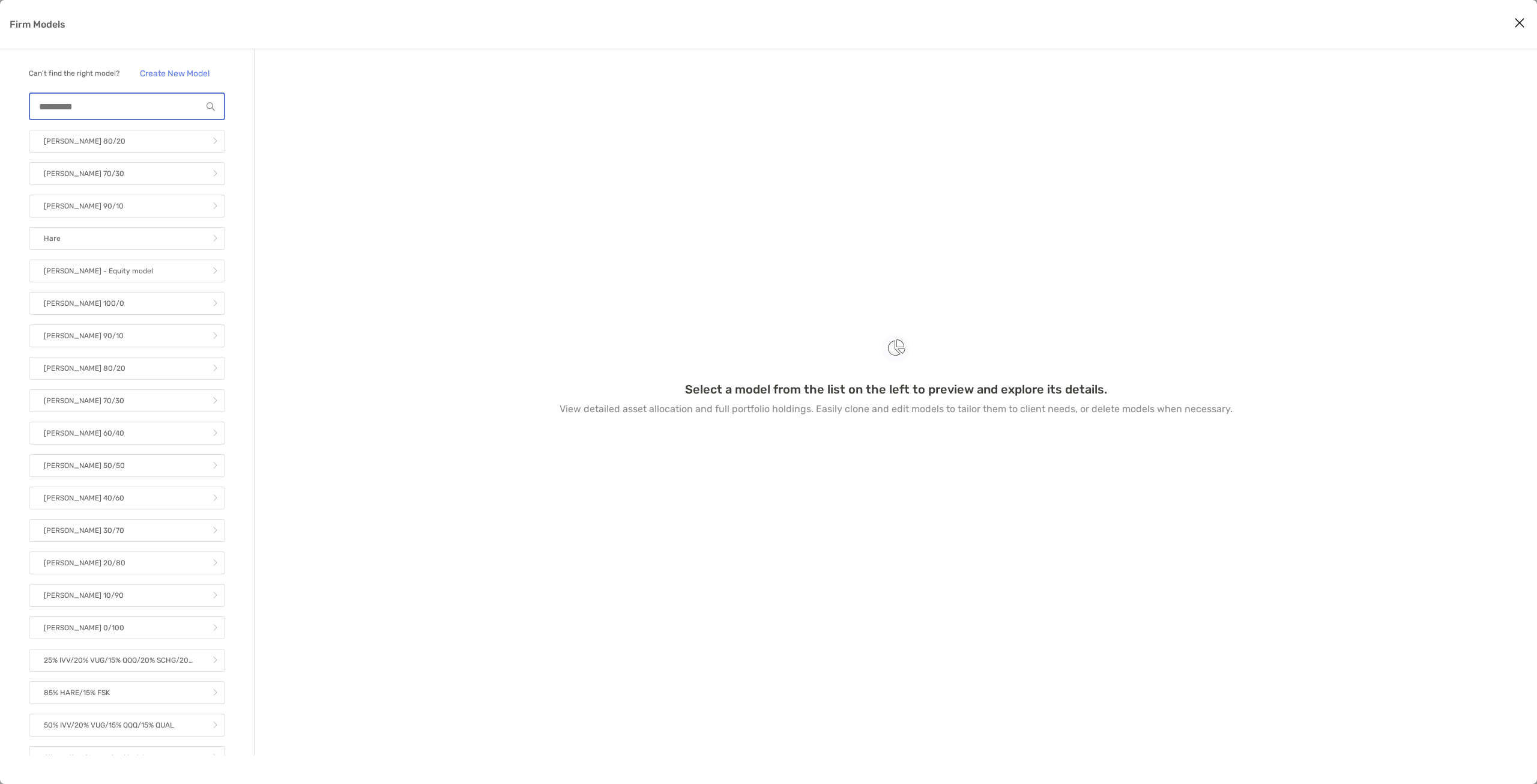
click at [138, 111] on input "Firm Models" at bounding box center [116, 107] width 172 height 10
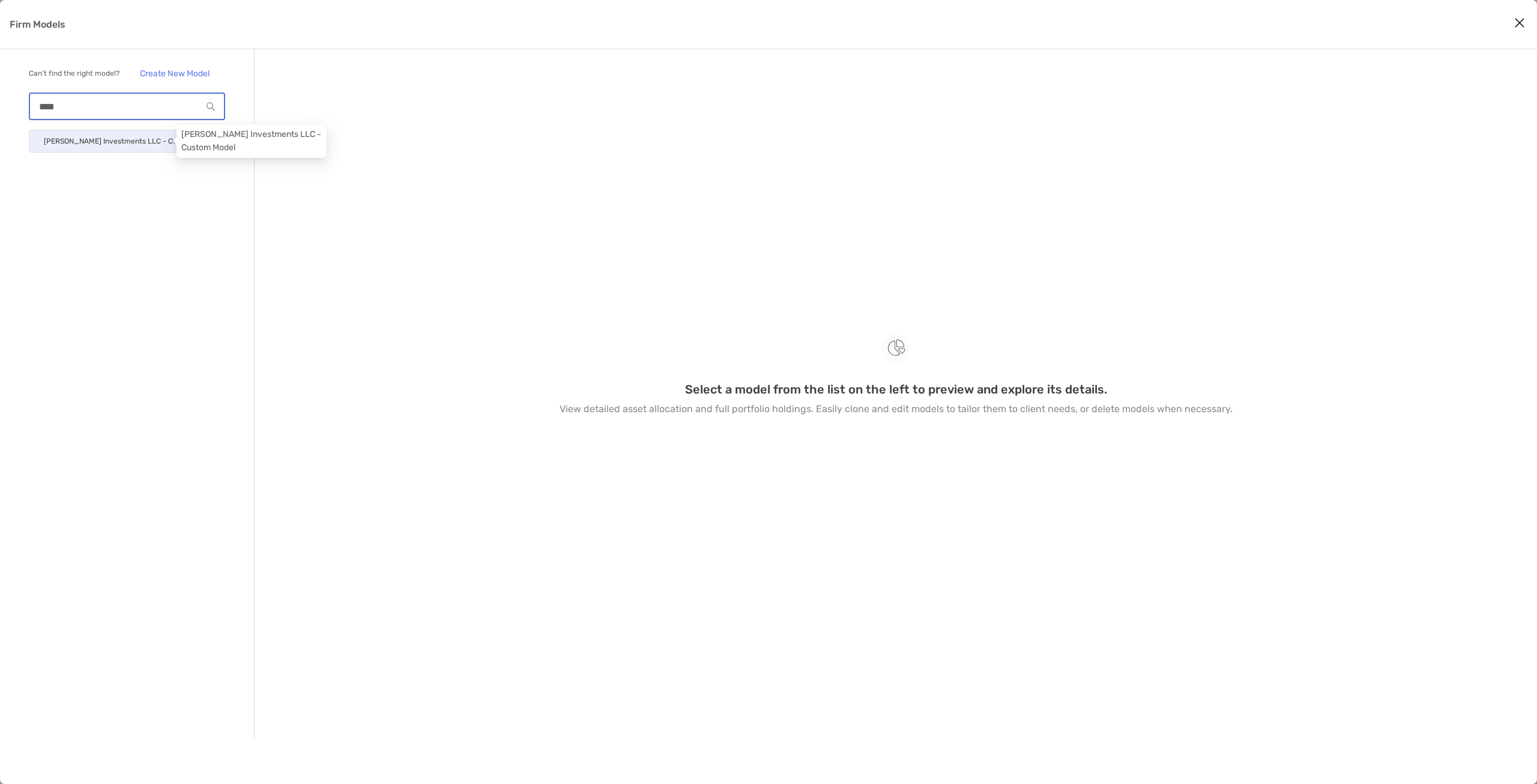
type input "****"
click at [125, 143] on p "[PERSON_NAME] Investments LLC - Custom Model" at bounding box center [121, 141] width 154 height 15
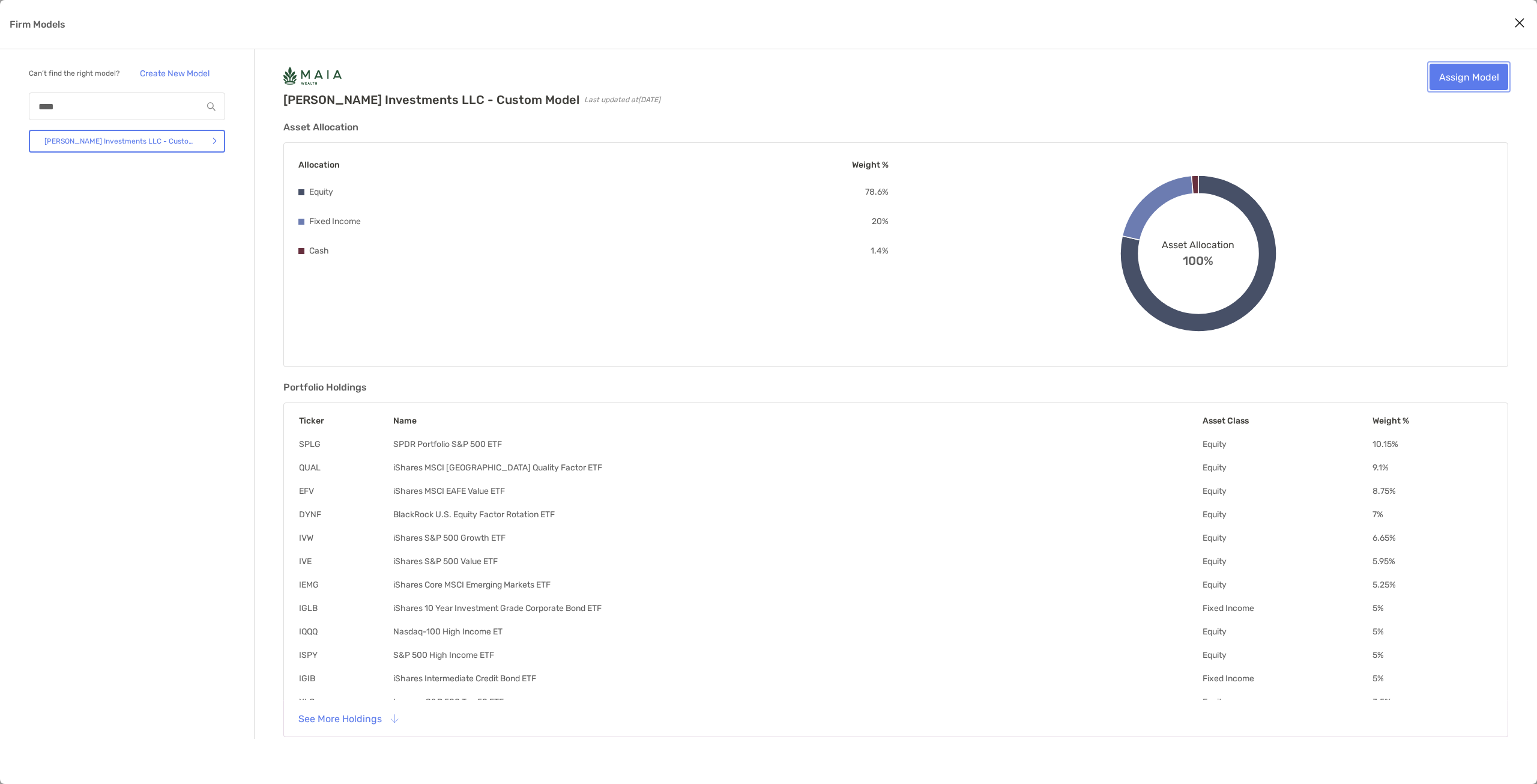
click at [1473, 84] on link "Assign Model" at bounding box center [1469, 77] width 78 height 27
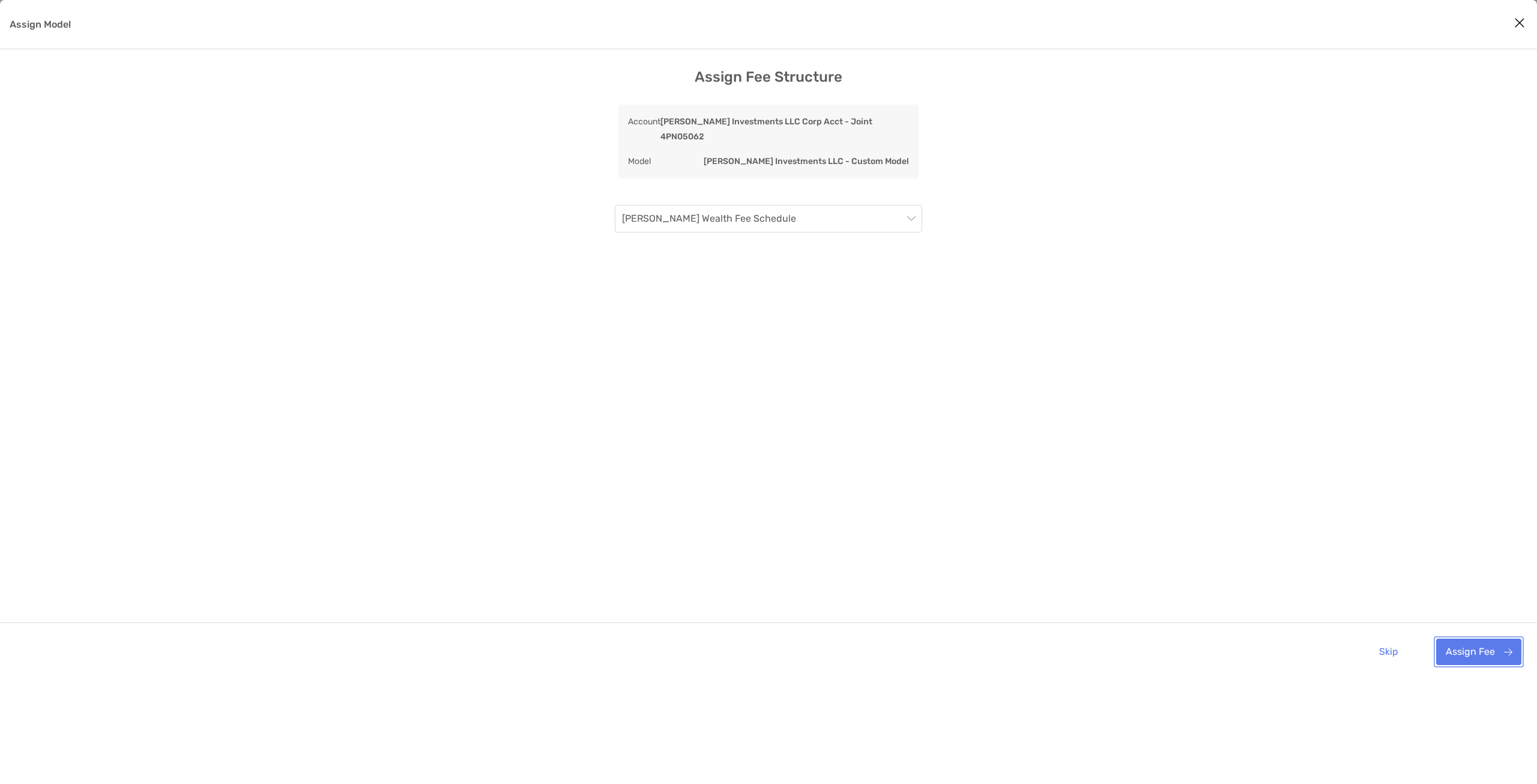
click at [1450, 638] on button "Assign Fee" at bounding box center [1478, 651] width 85 height 27
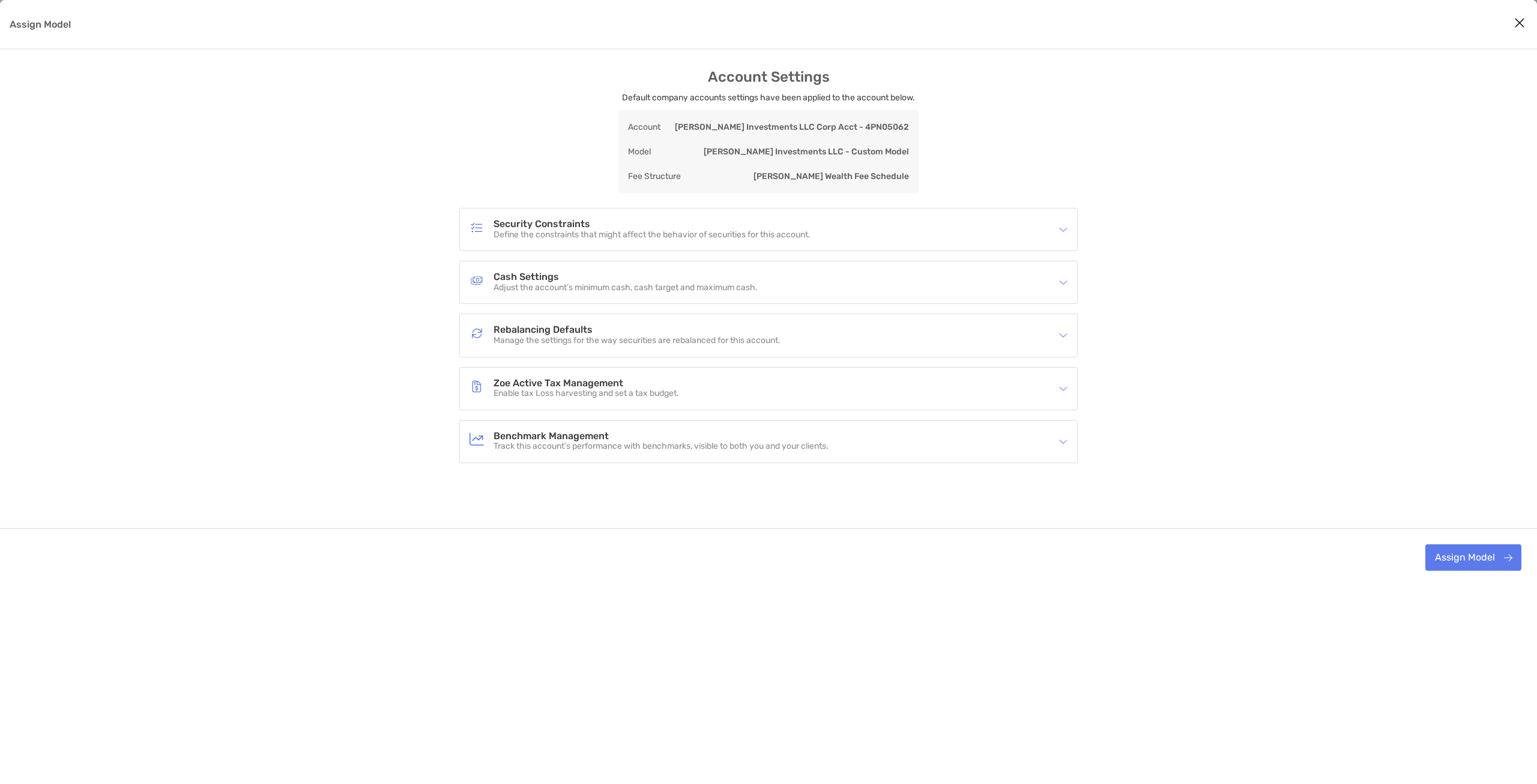
click at [698, 336] on p "Manage the settings for the way securities are rebalanced for this account." at bounding box center [637, 341] width 287 height 10
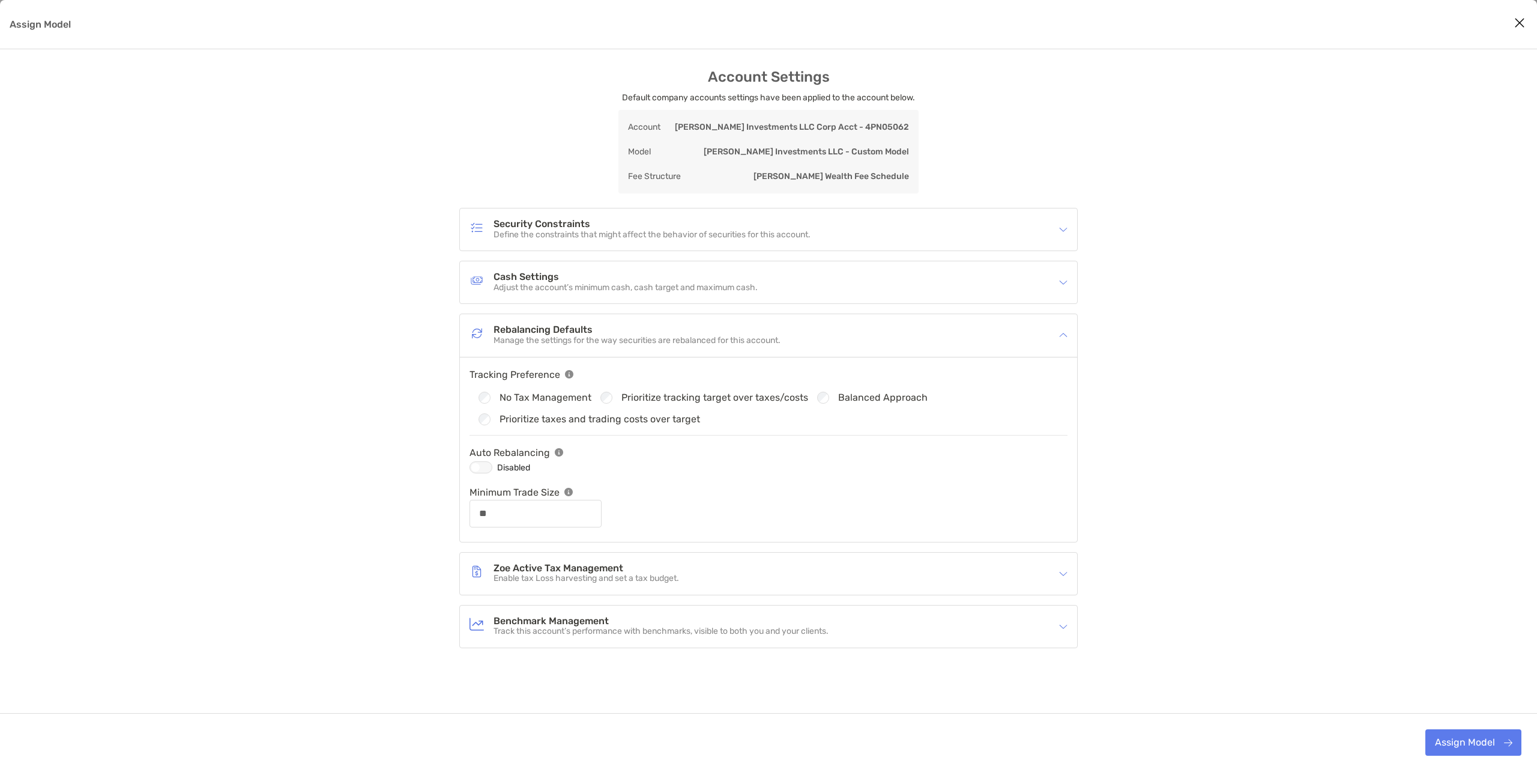
click at [717, 296] on div "Cash Settings Adjust the account’s minimum cash, cash target and maximum cash." at bounding box center [760, 282] width 582 height 28
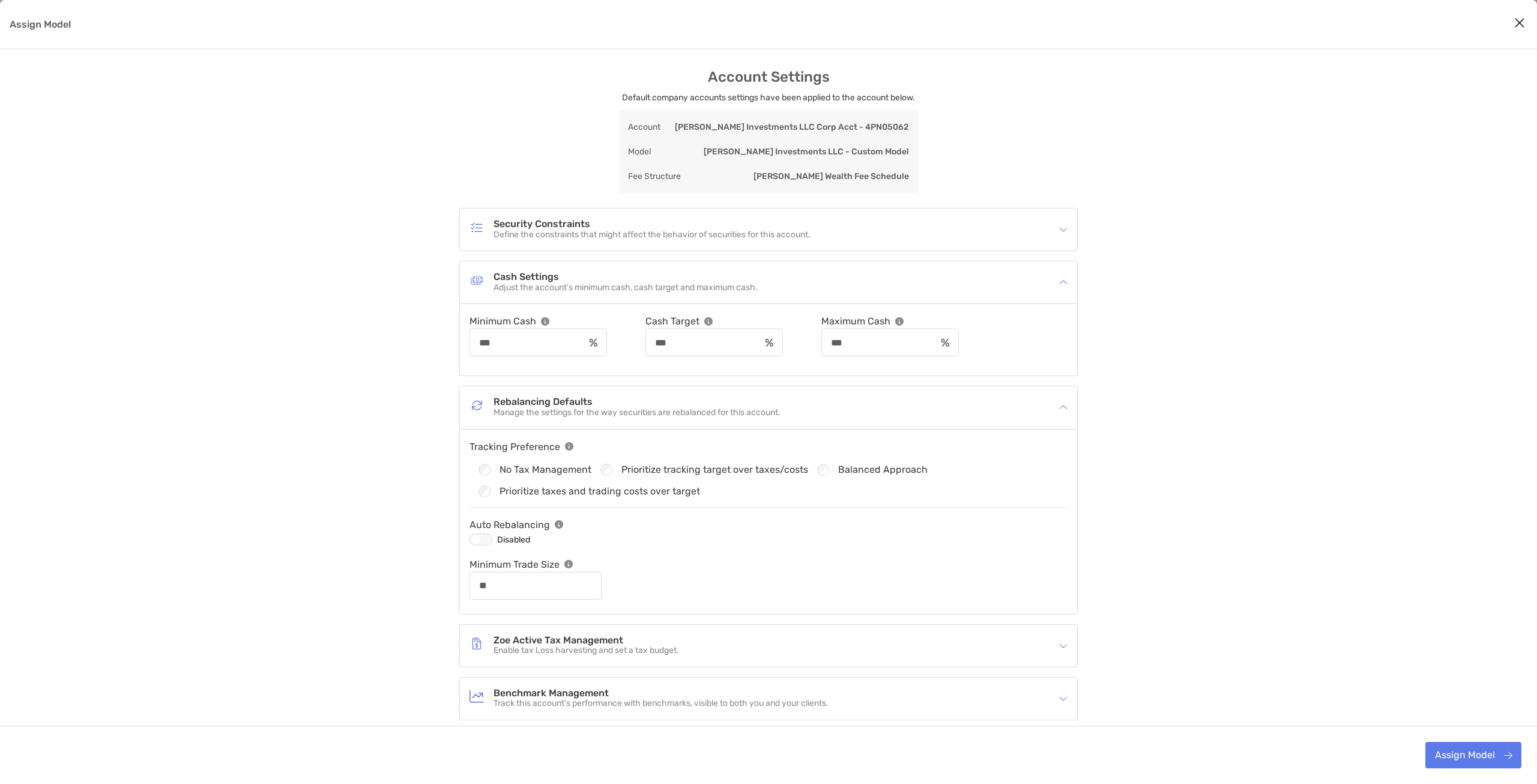
click at [712, 280] on h4 "Cash Settings" at bounding box center [625, 277] width 264 height 10
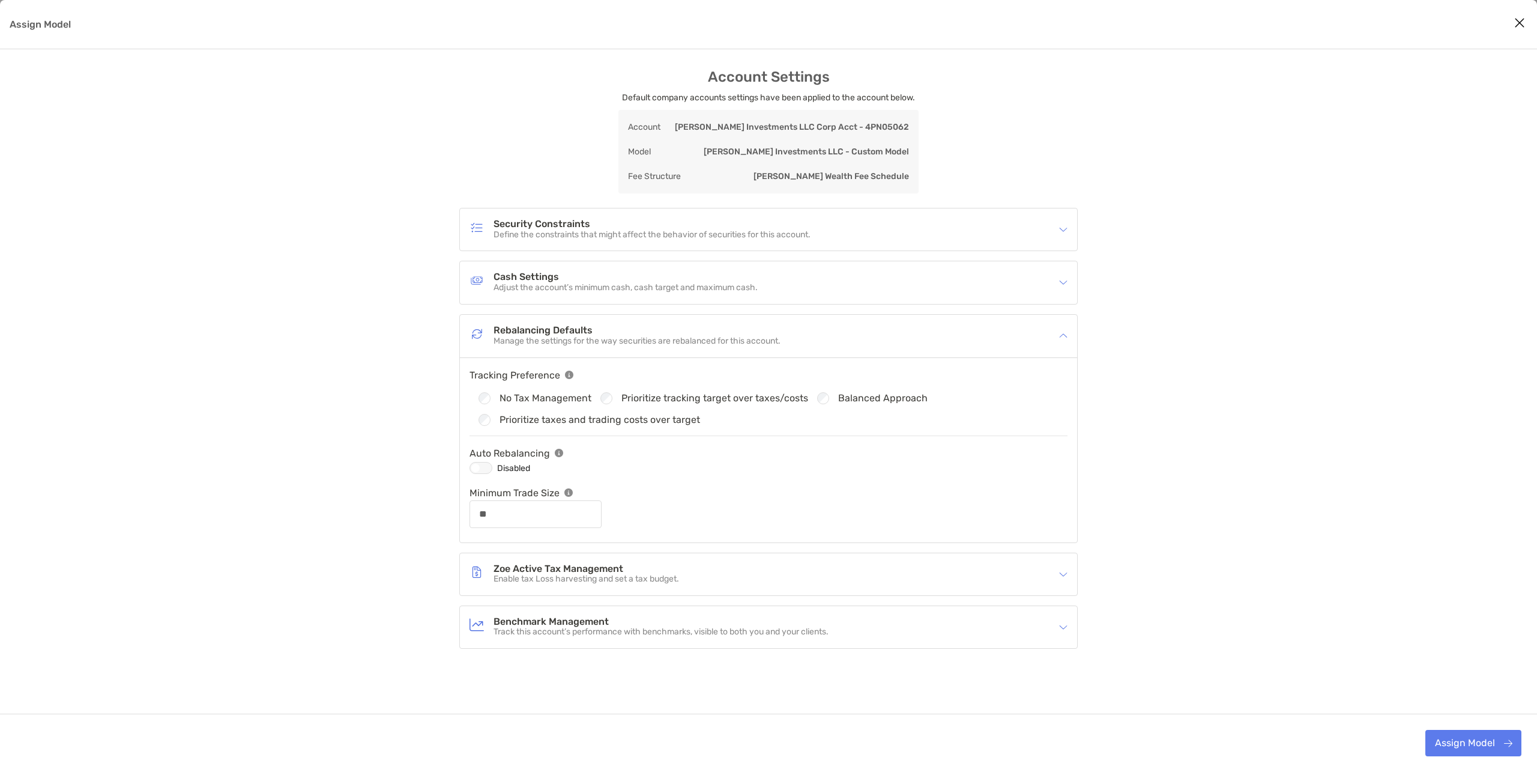
click at [689, 229] on h4 "Security Constraints" at bounding box center [652, 224] width 317 height 10
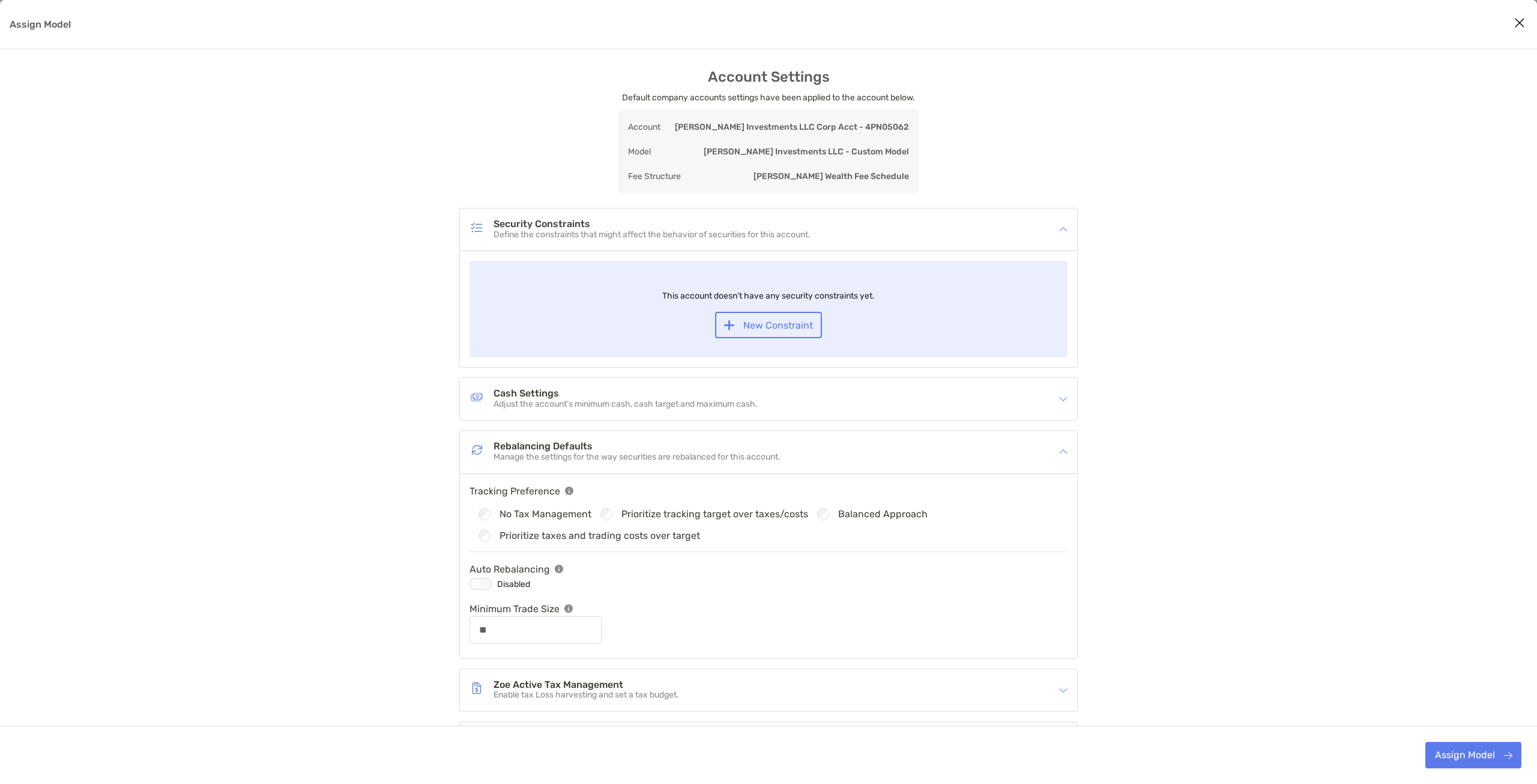
click at [689, 229] on h4 "Security Constraints" at bounding box center [652, 224] width 317 height 10
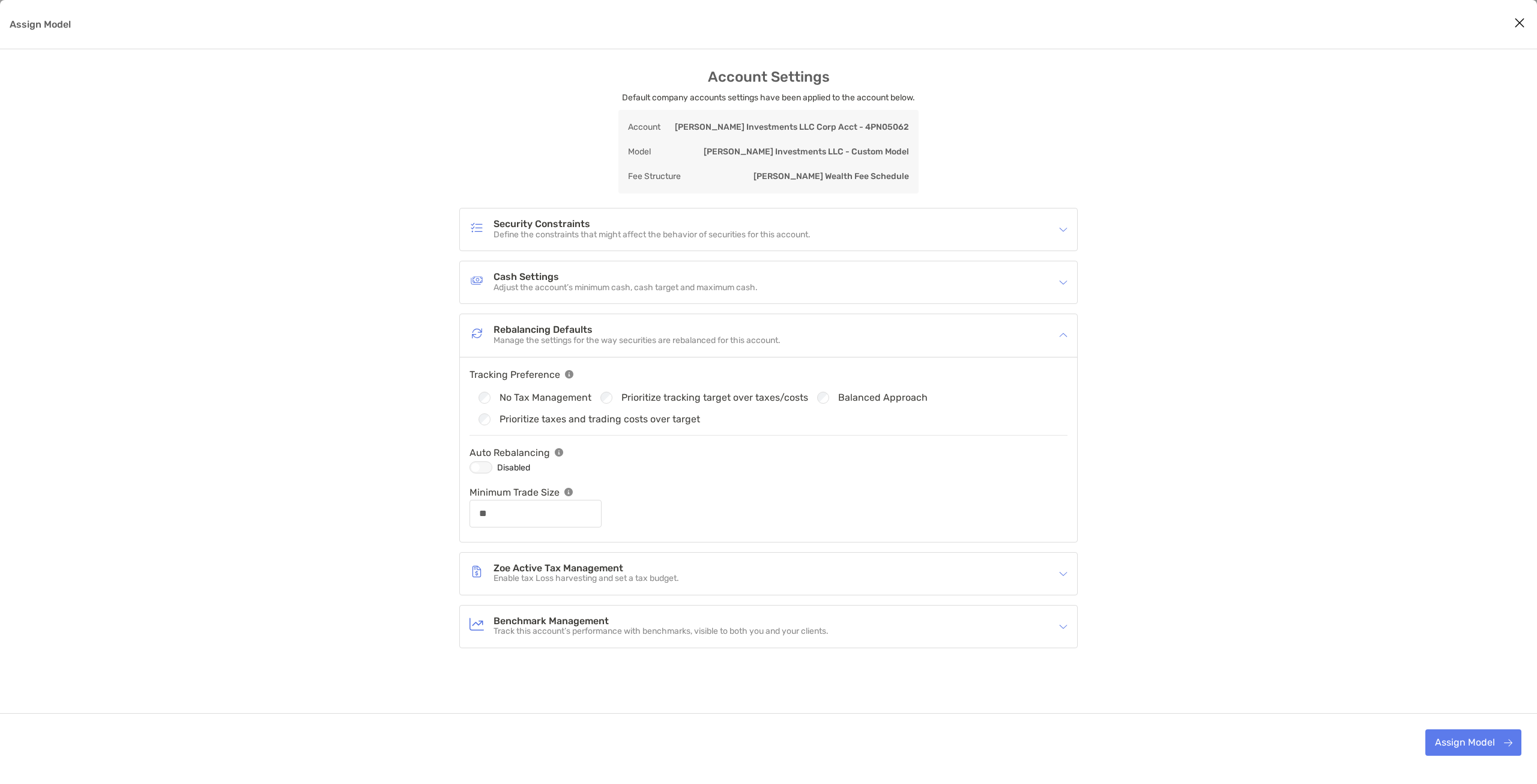
click at [657, 569] on h4 "Zoe Active Tax Management" at bounding box center [586, 568] width 185 height 10
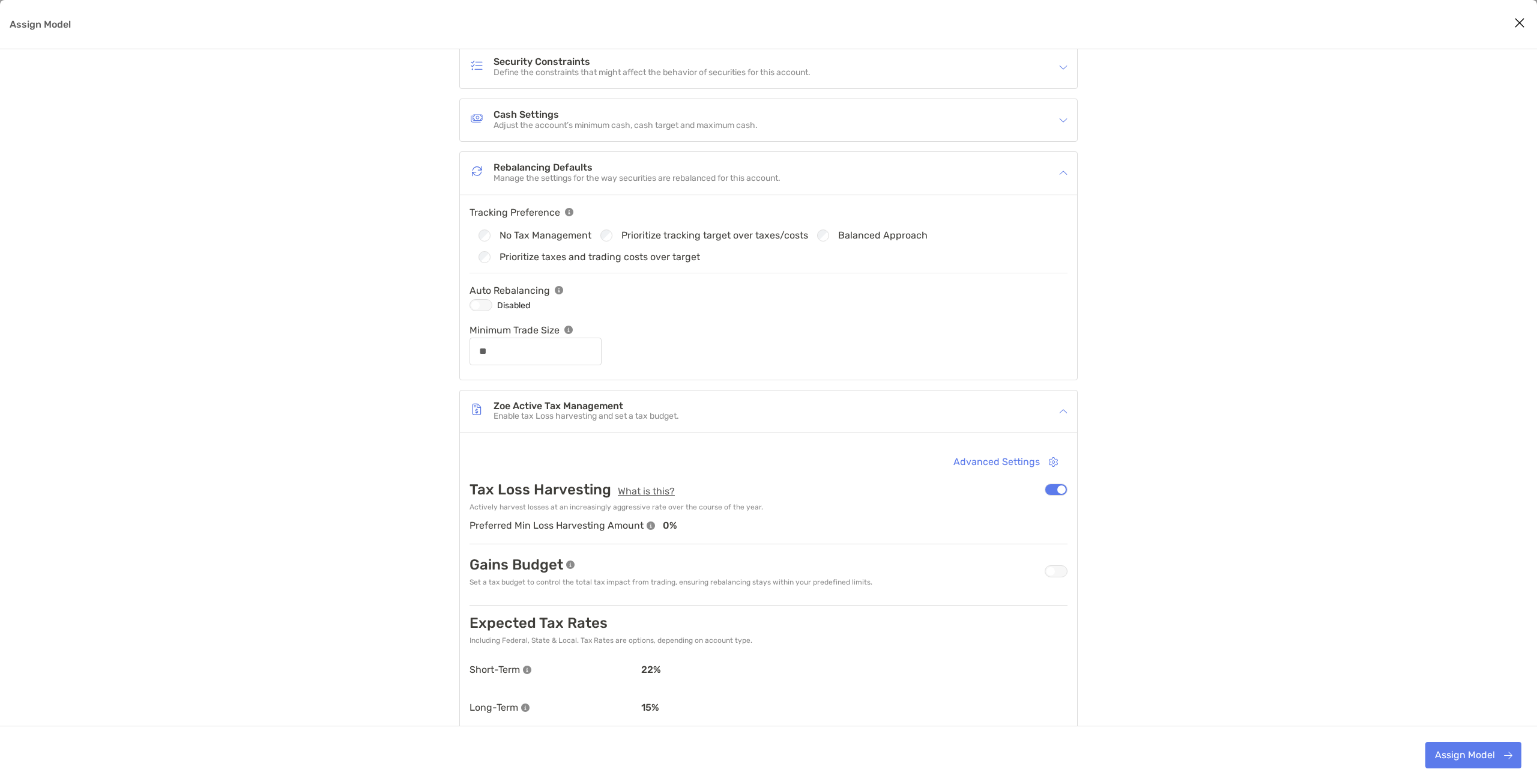
scroll to position [180, 0]
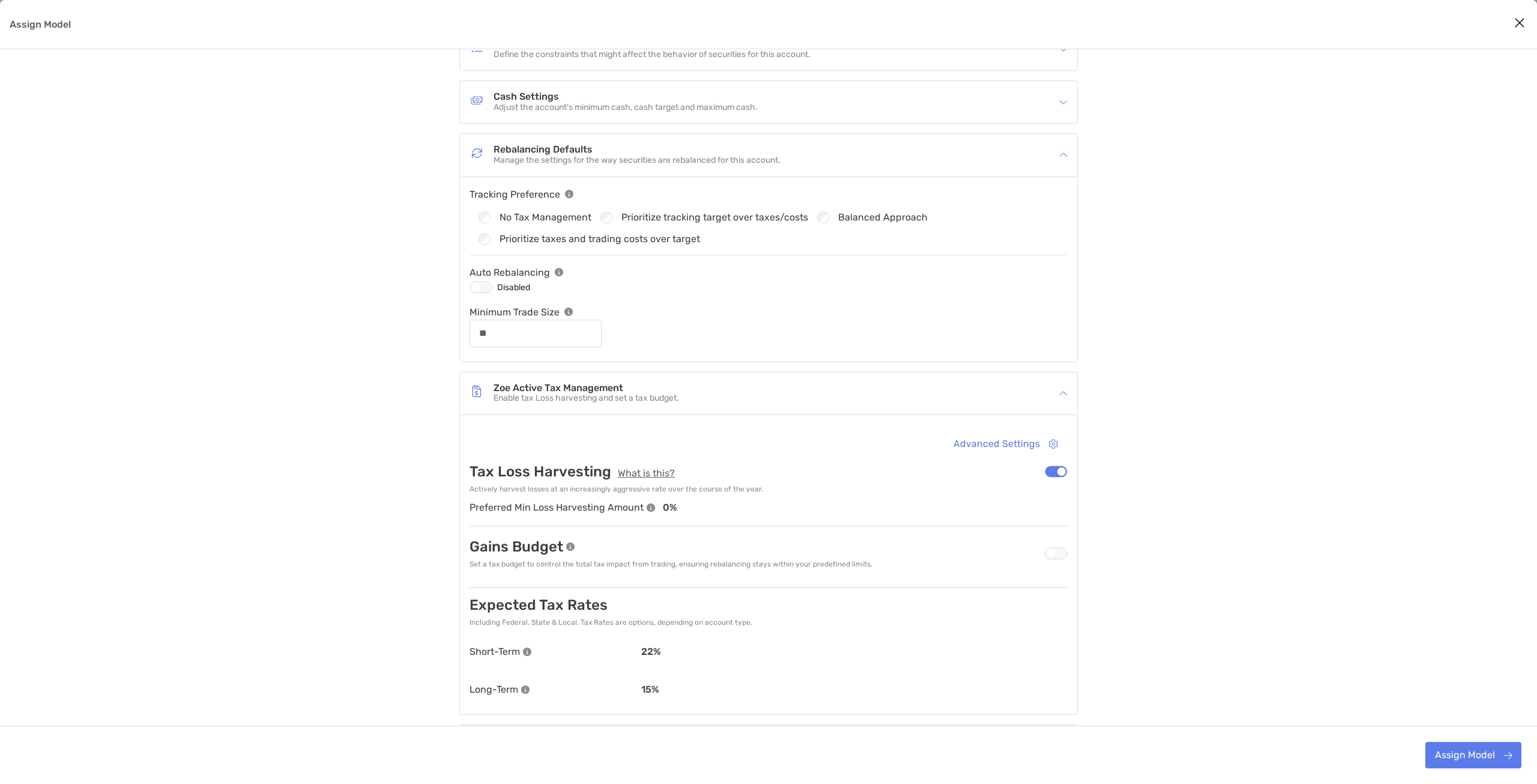
click at [677, 415] on div "Advanced Settings Tax Loss Harvesting What is this? Actively harvest losses at …" at bounding box center [768, 564] width 618 height 299
click at [679, 393] on p "Enable tax Loss harvesting and set a tax budget." at bounding box center [586, 398] width 185 height 10
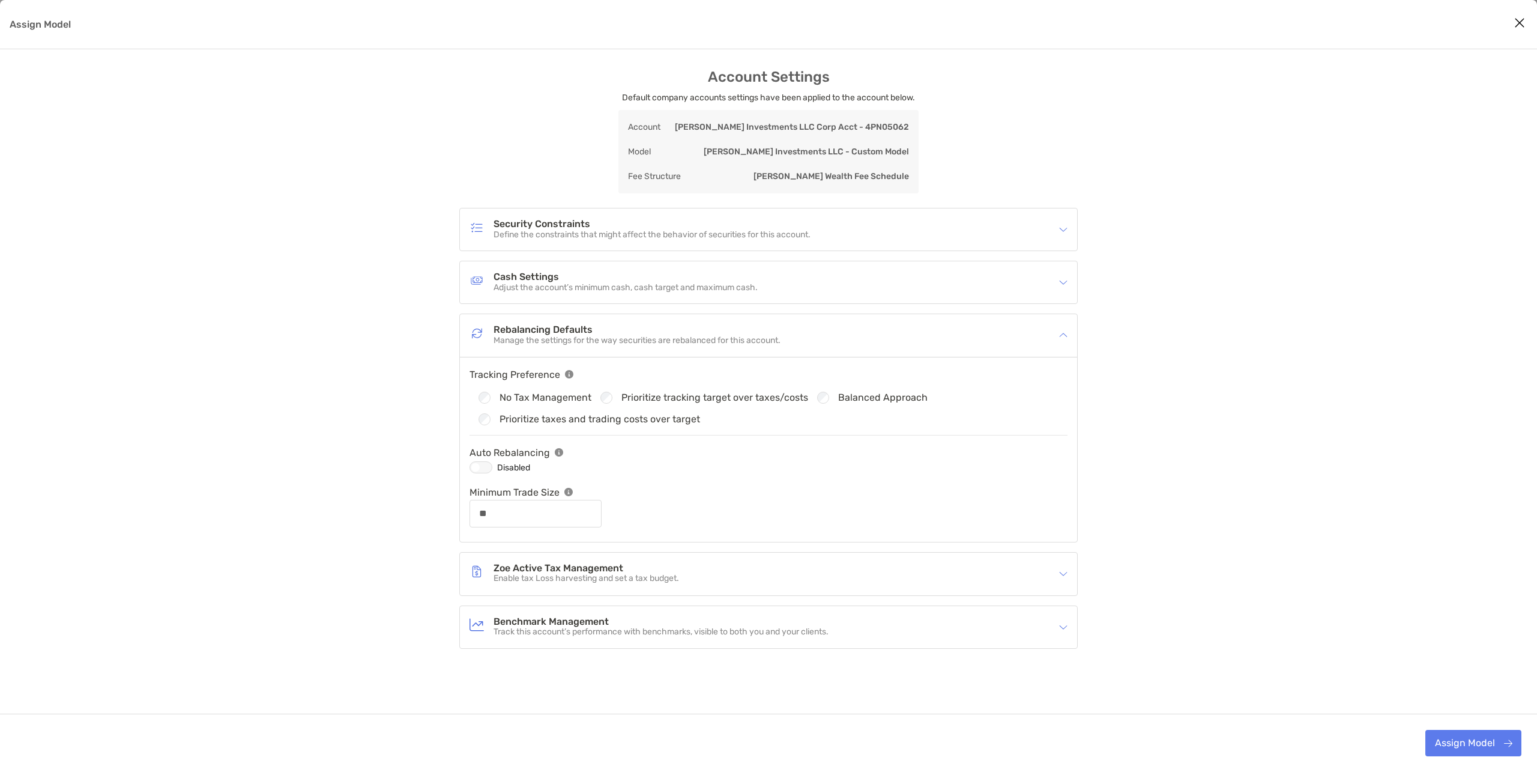
scroll to position [0, 0]
click at [655, 617] on h4 "Benchmark Management" at bounding box center [661, 621] width 335 height 10
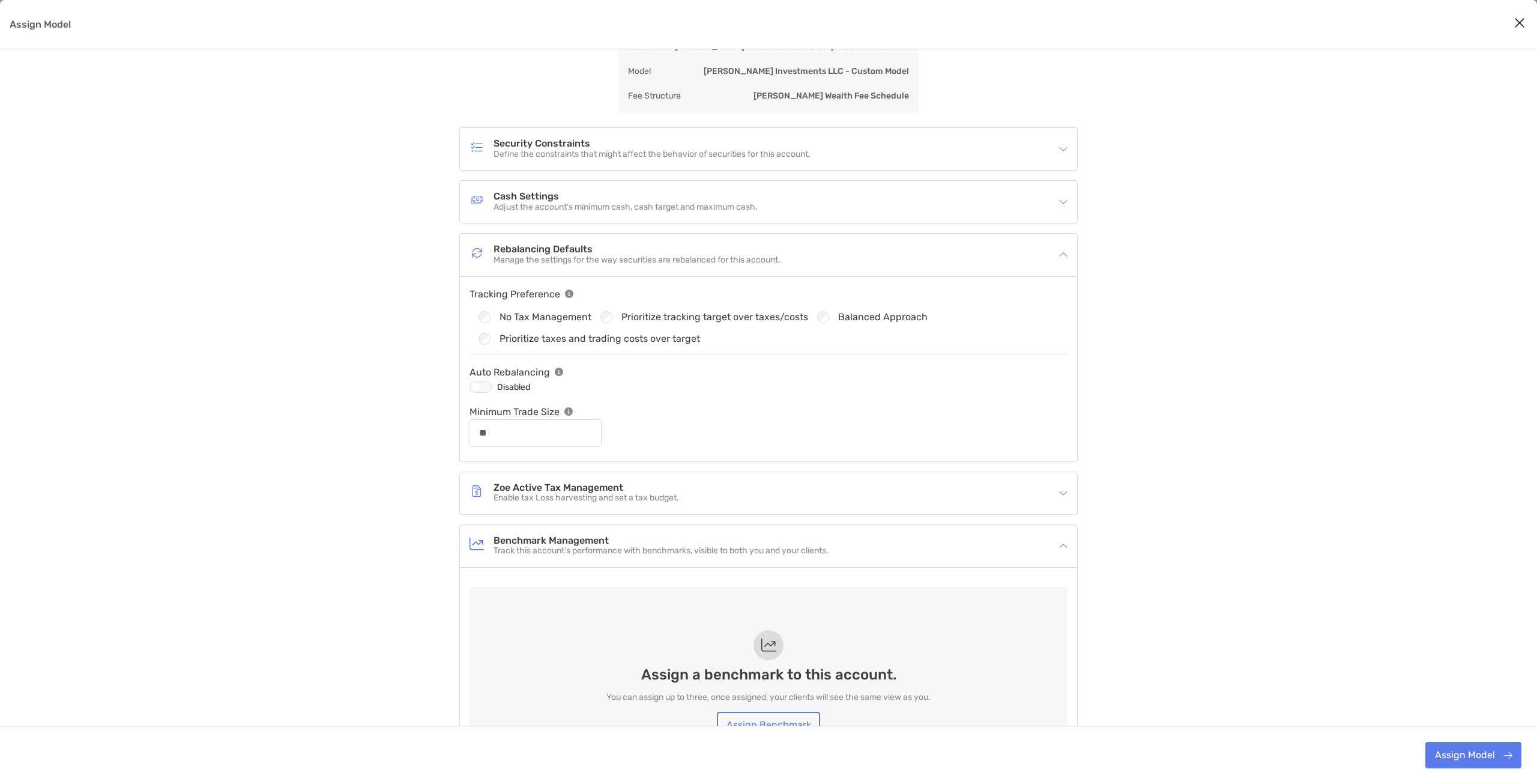
scroll to position [180, 0]
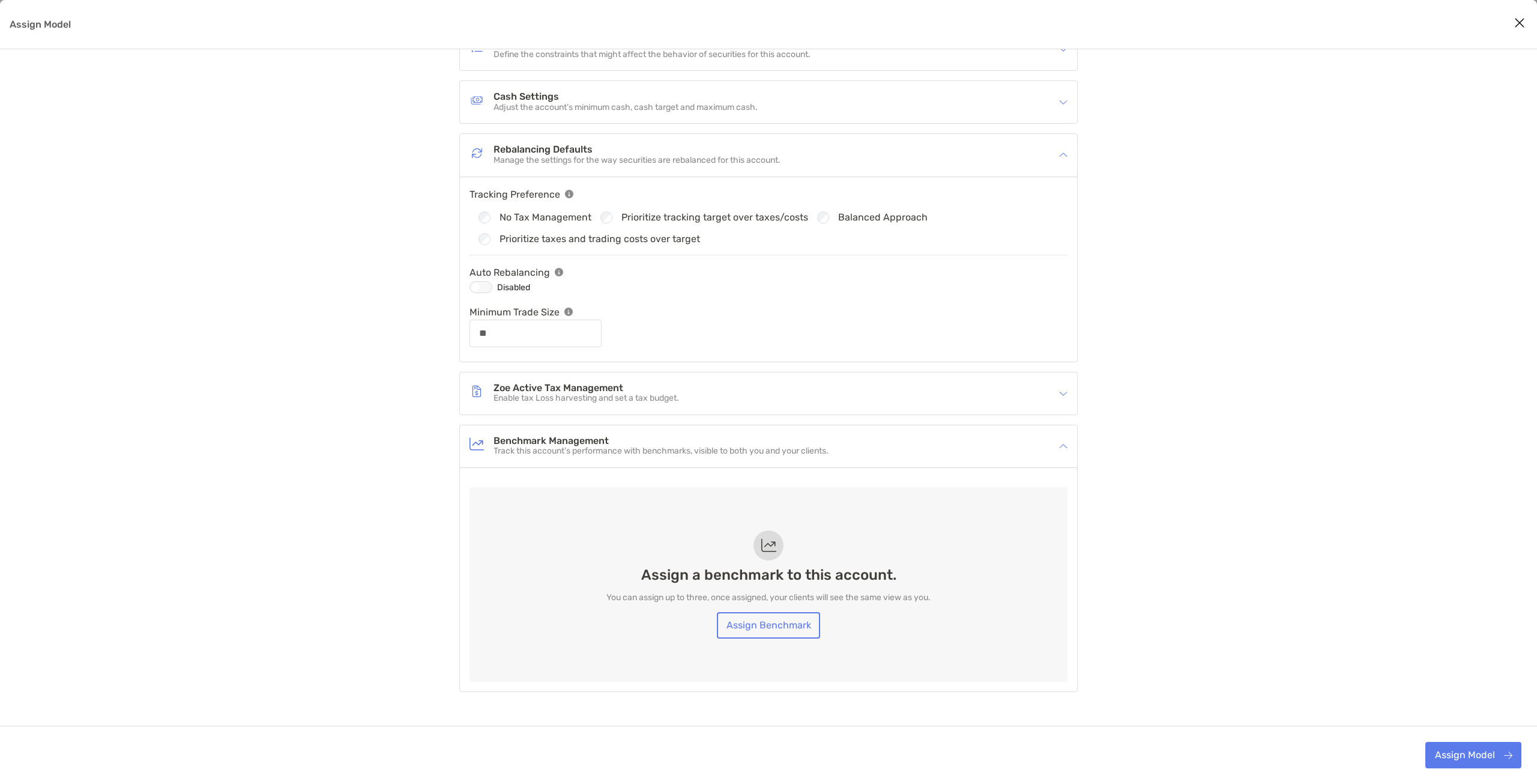
click at [641, 446] on p "Track this account’s performance with benchmarks, visible to both you and your …" at bounding box center [661, 451] width 335 height 10
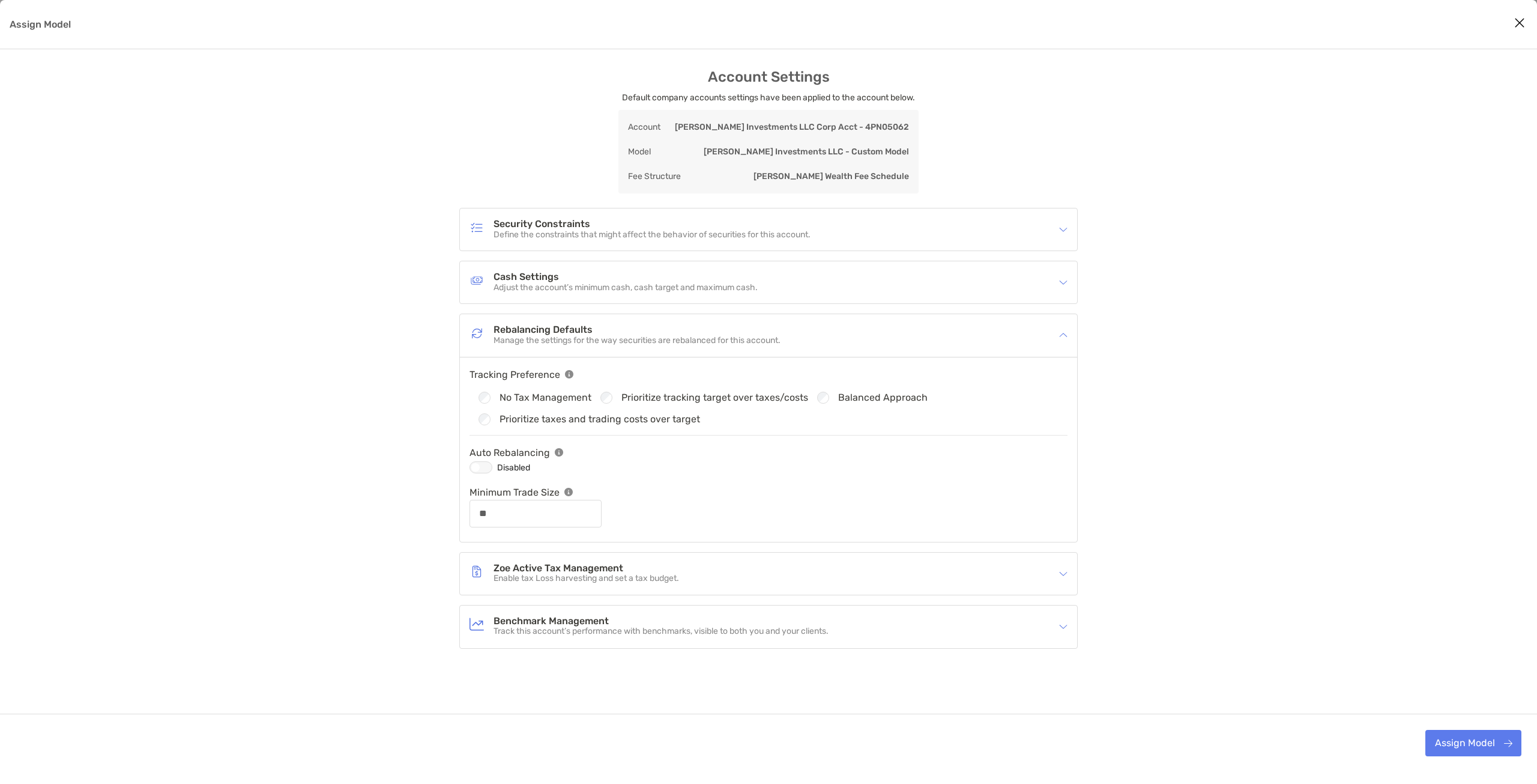
scroll to position [0, 0]
click at [674, 565] on h4 "Zoe Active Tax Management" at bounding box center [586, 568] width 185 height 10
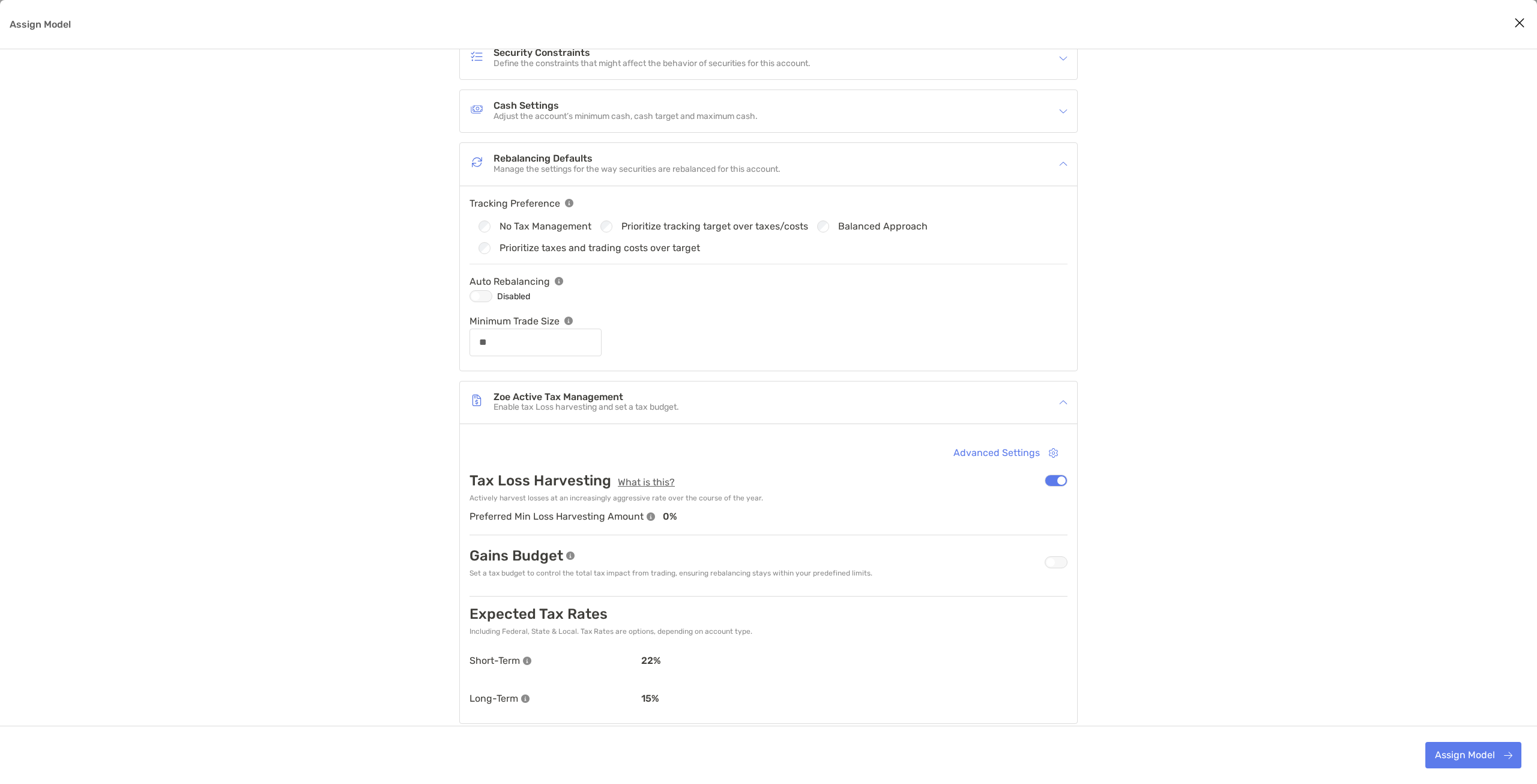
scroll to position [240, 0]
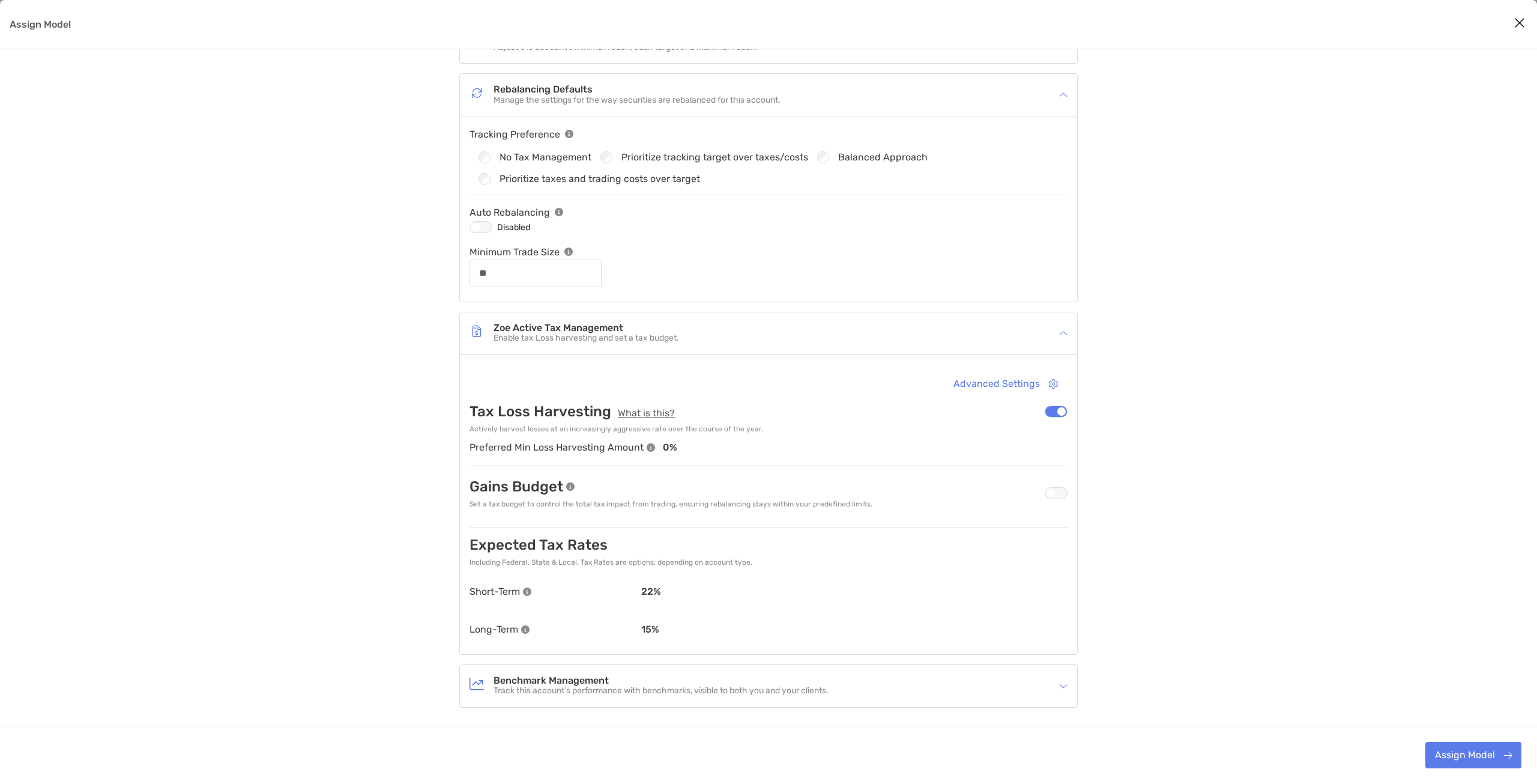
click at [700, 323] on div "Zoe Active Tax Management Enable tax Loss harvesting and set a tax budget." at bounding box center [760, 333] width 582 height 28
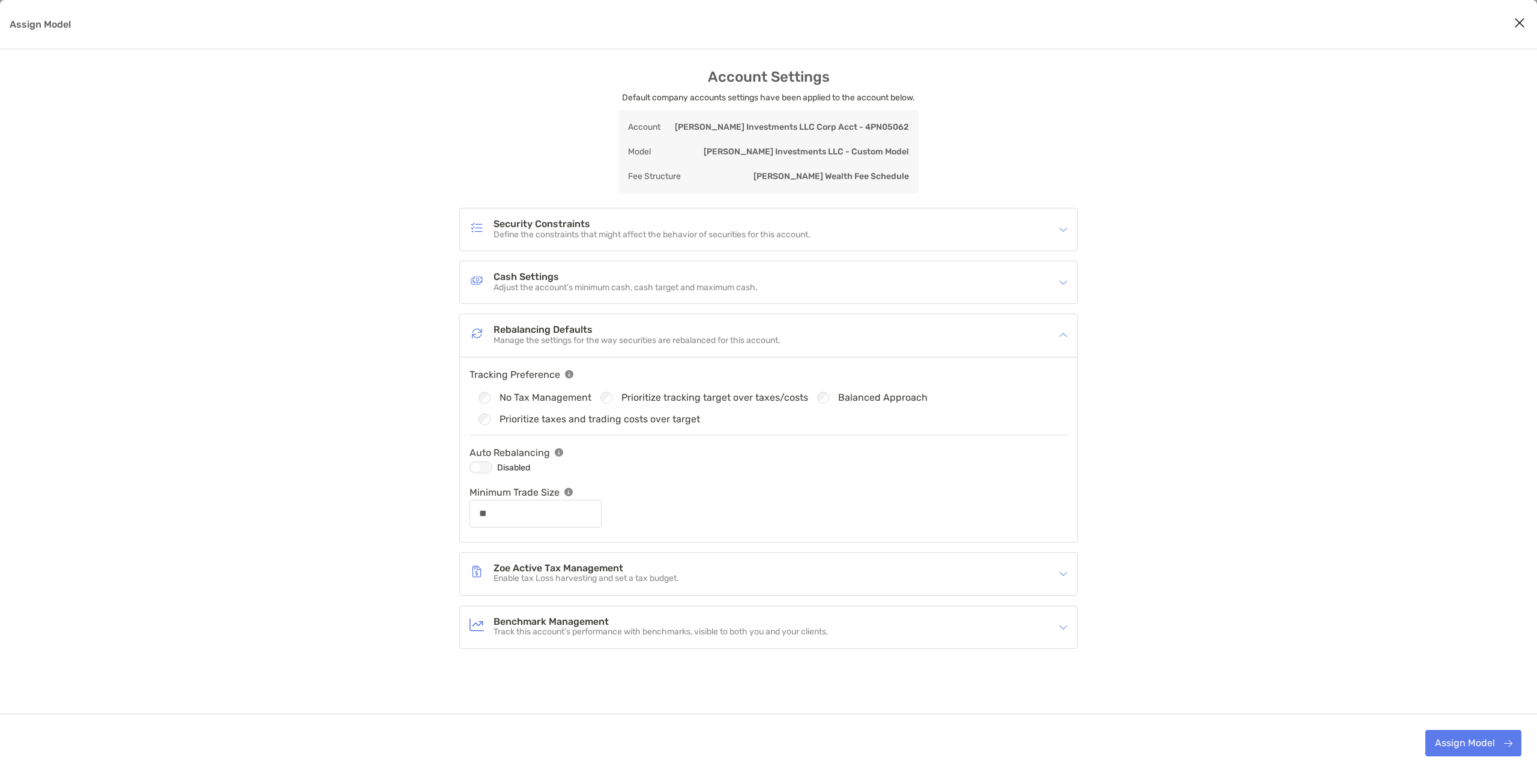
scroll to position [0, 0]
click at [653, 242] on div "Security Constraints Define the constraints that might affect the behavior of s…" at bounding box center [760, 229] width 582 height 28
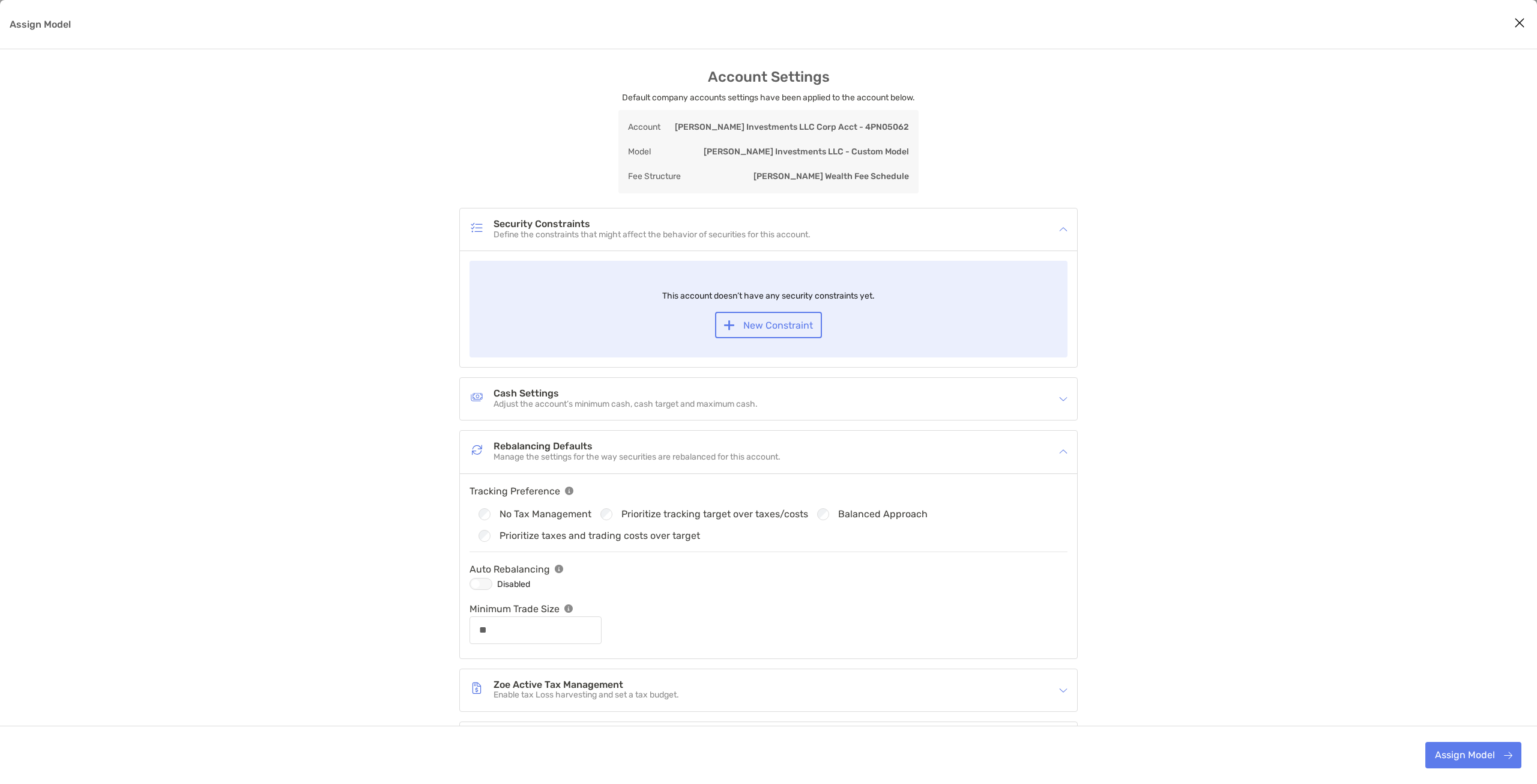
click at [651, 230] on p "Define the constraints that might affect the behavior of securities for this ac…" at bounding box center [652, 235] width 317 height 10
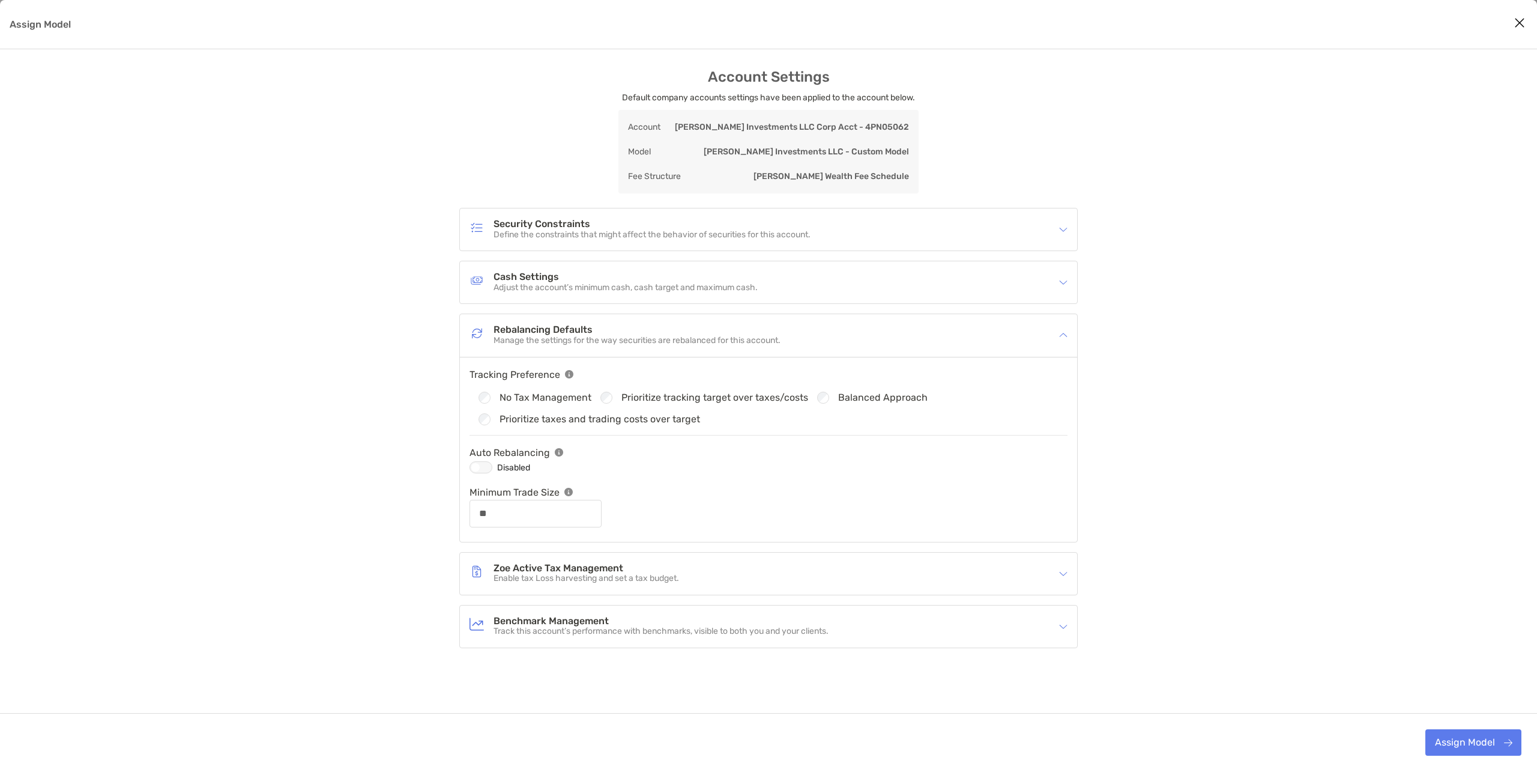
click at [635, 278] on h4 "Cash Settings" at bounding box center [625, 277] width 264 height 10
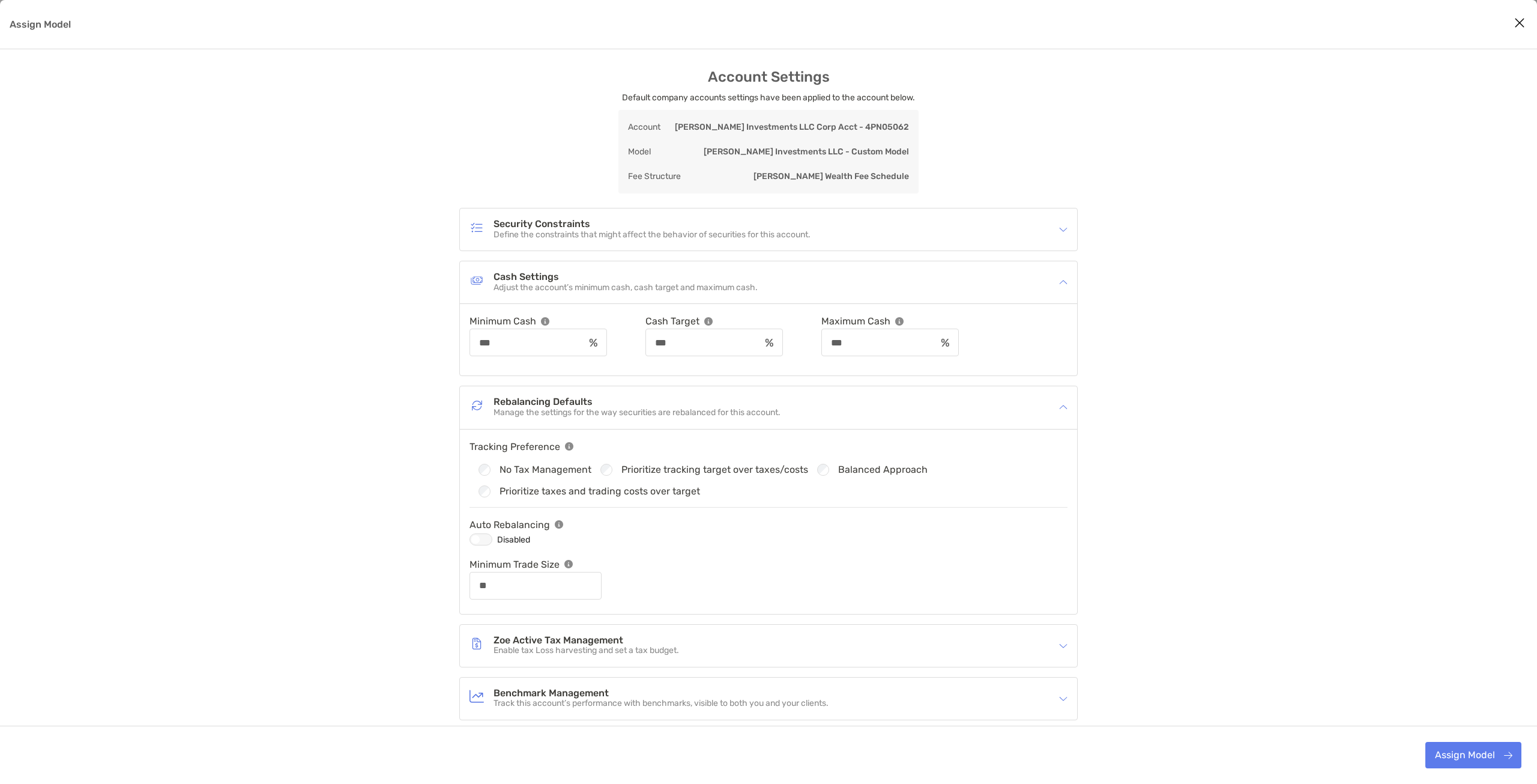
click at [633, 284] on p "Adjust the account’s minimum cash, cash target and maximum cash." at bounding box center [625, 288] width 264 height 10
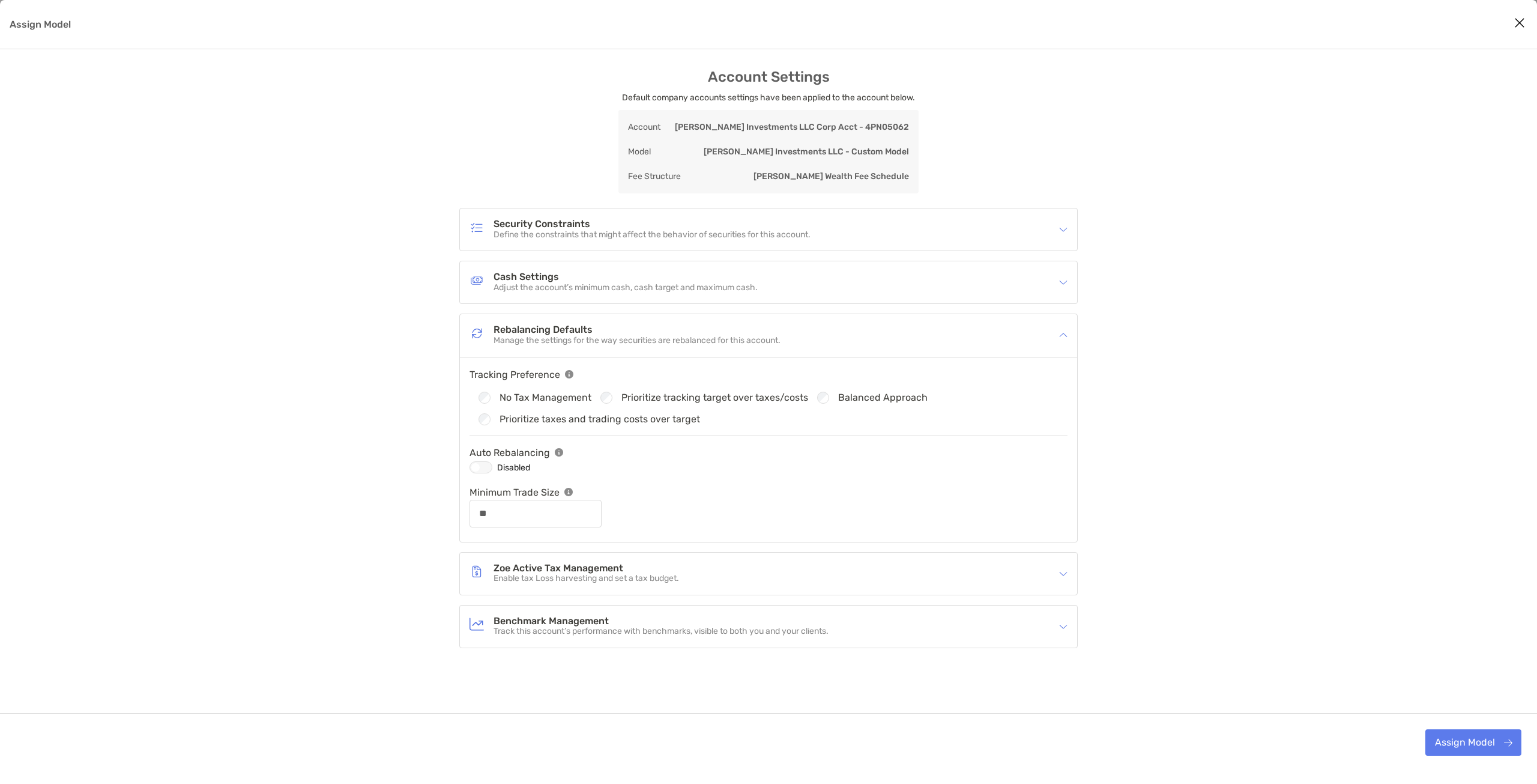
click at [665, 626] on p "Track this account’s performance with benchmarks, visible to both you and your …" at bounding box center [661, 631] width 335 height 10
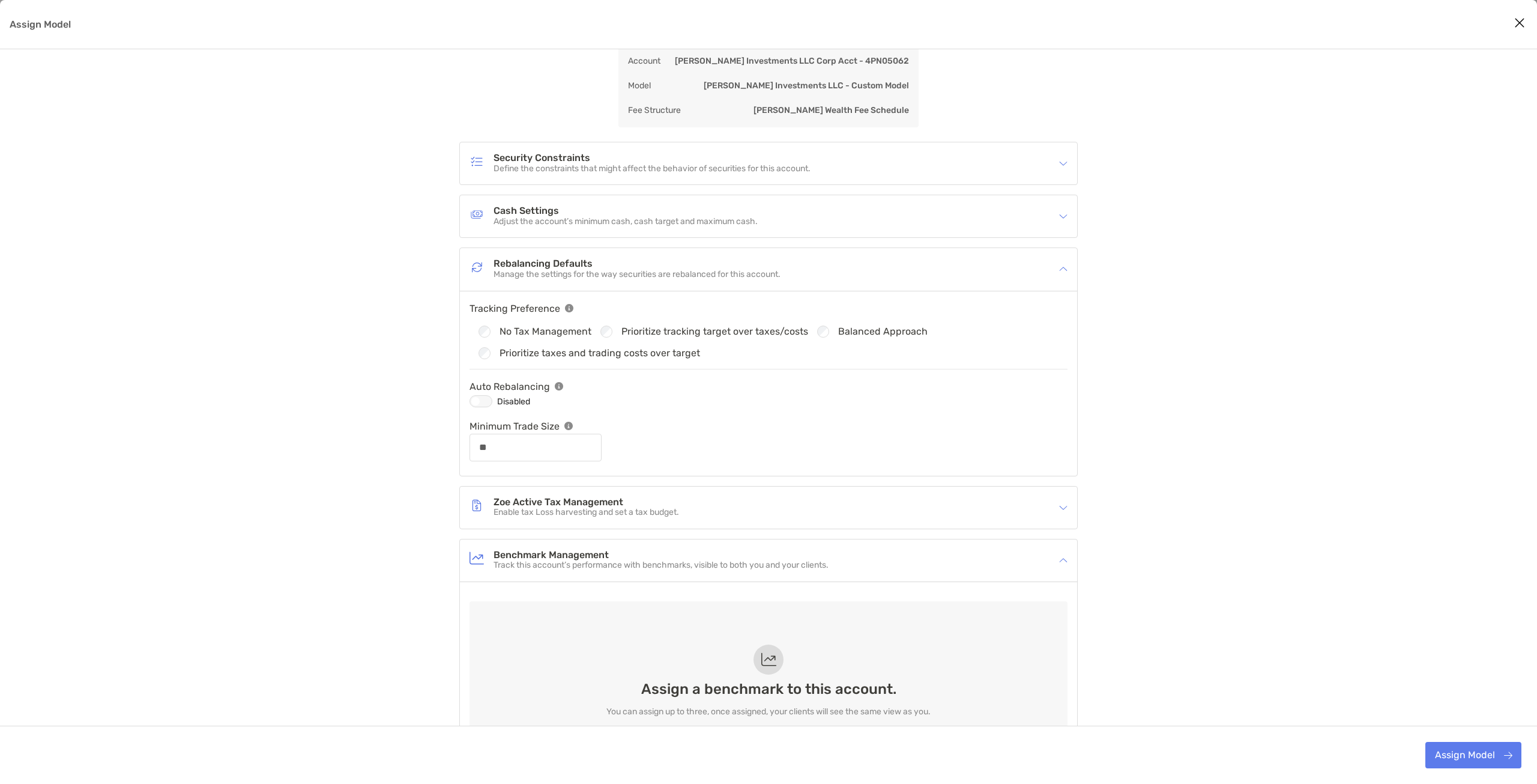
scroll to position [208, 0]
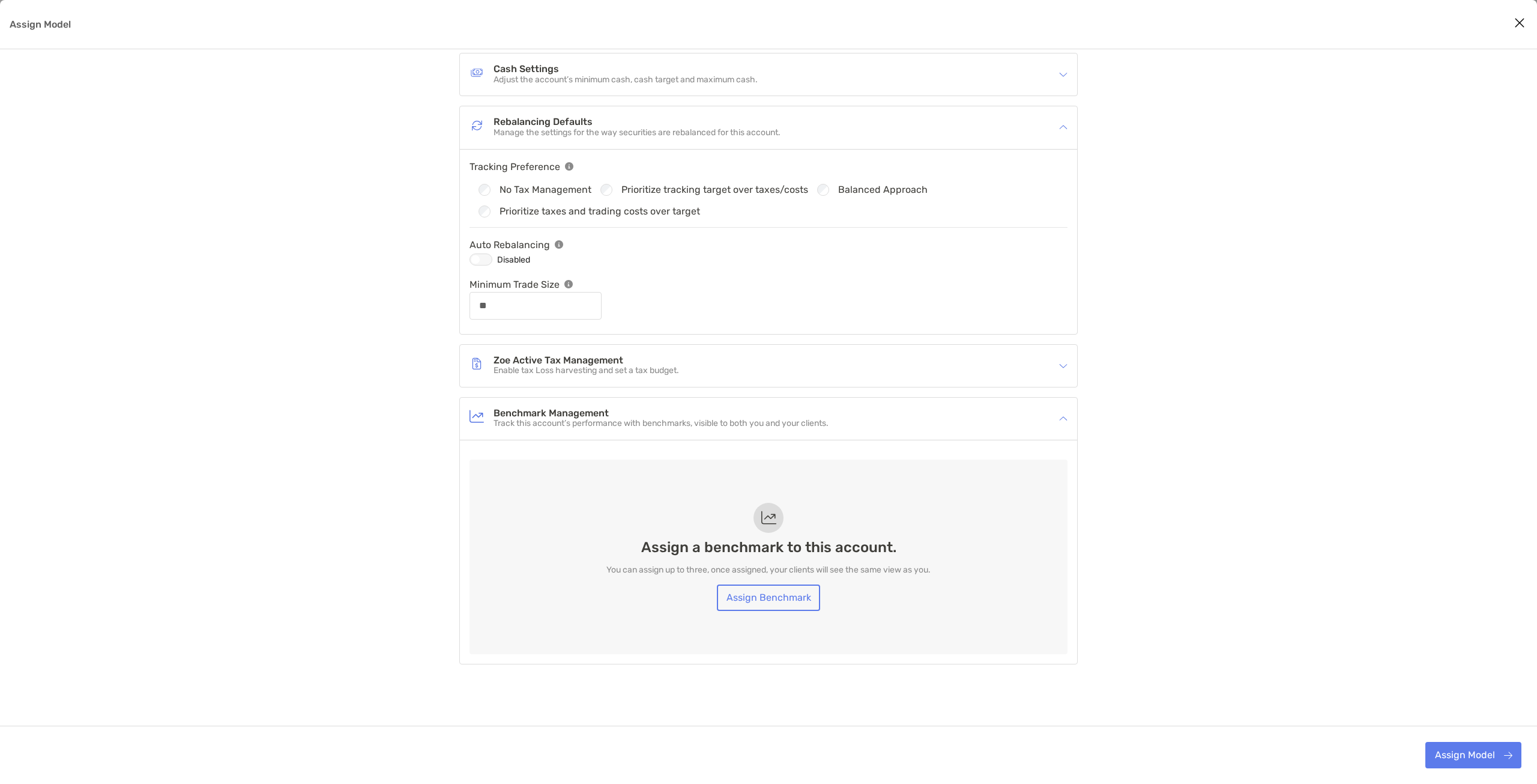
click at [686, 426] on p "Track this account’s performance with benchmarks, visible to both you and your …" at bounding box center [661, 423] width 335 height 10
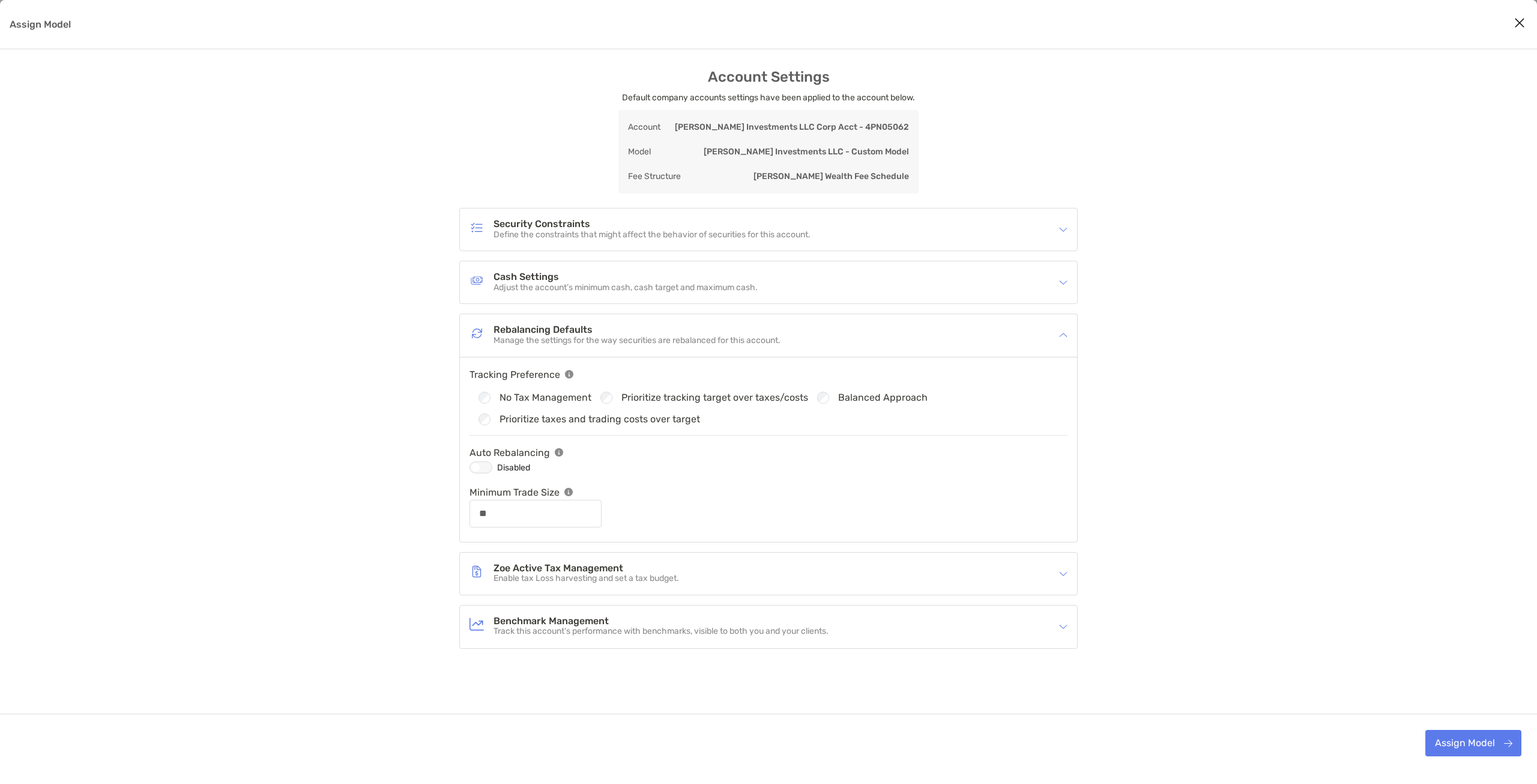
scroll to position [0, 0]
click at [1475, 737] on button "Assign Model" at bounding box center [1473, 742] width 96 height 27
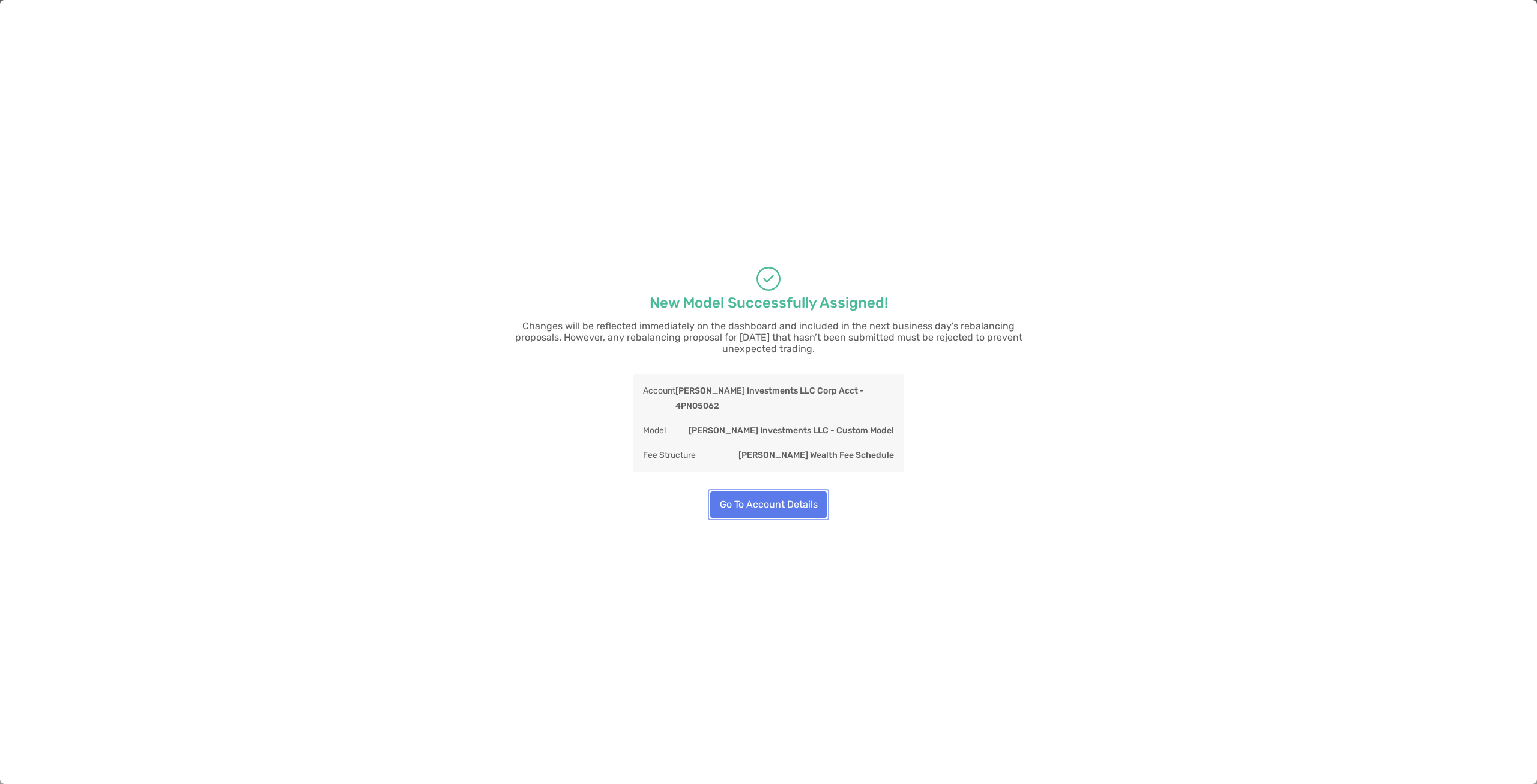
click at [759, 493] on button "Go To Account Details" at bounding box center [768, 504] width 116 height 27
type input "**"
